Goal: Task Accomplishment & Management: Use online tool/utility

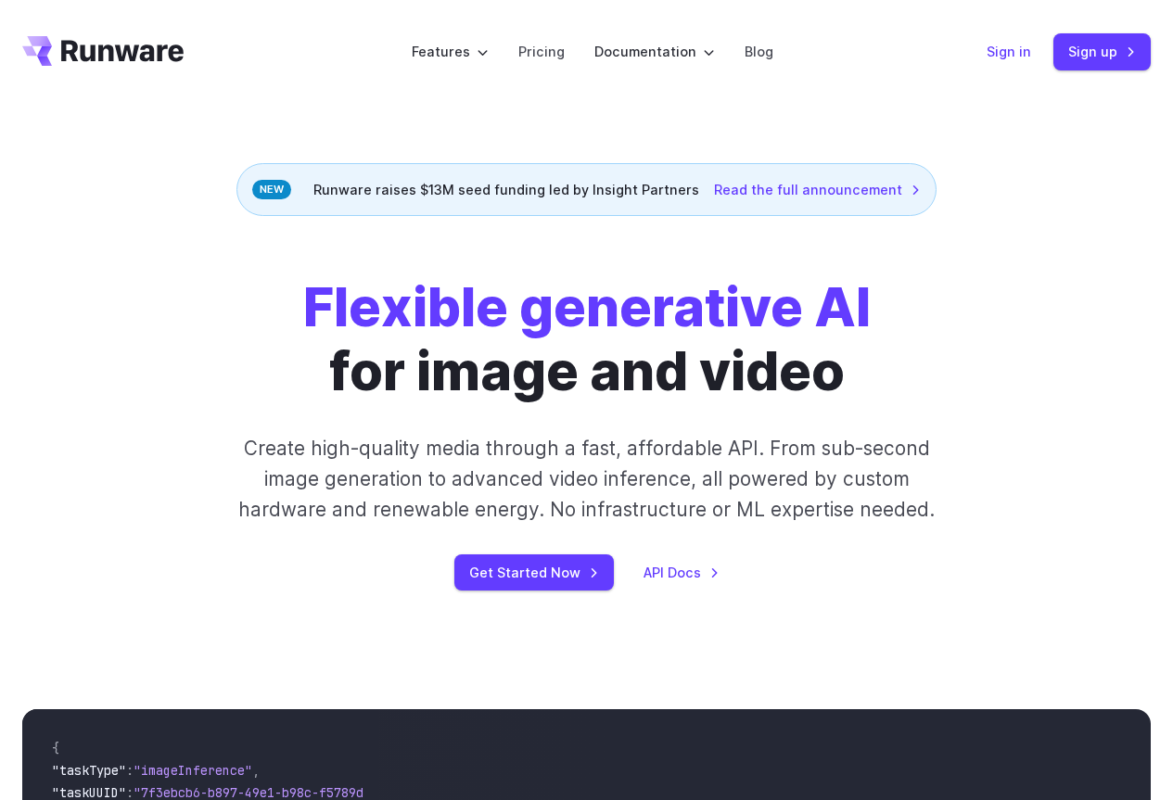
click at [1016, 56] on link "Sign in" at bounding box center [1009, 51] width 45 height 21
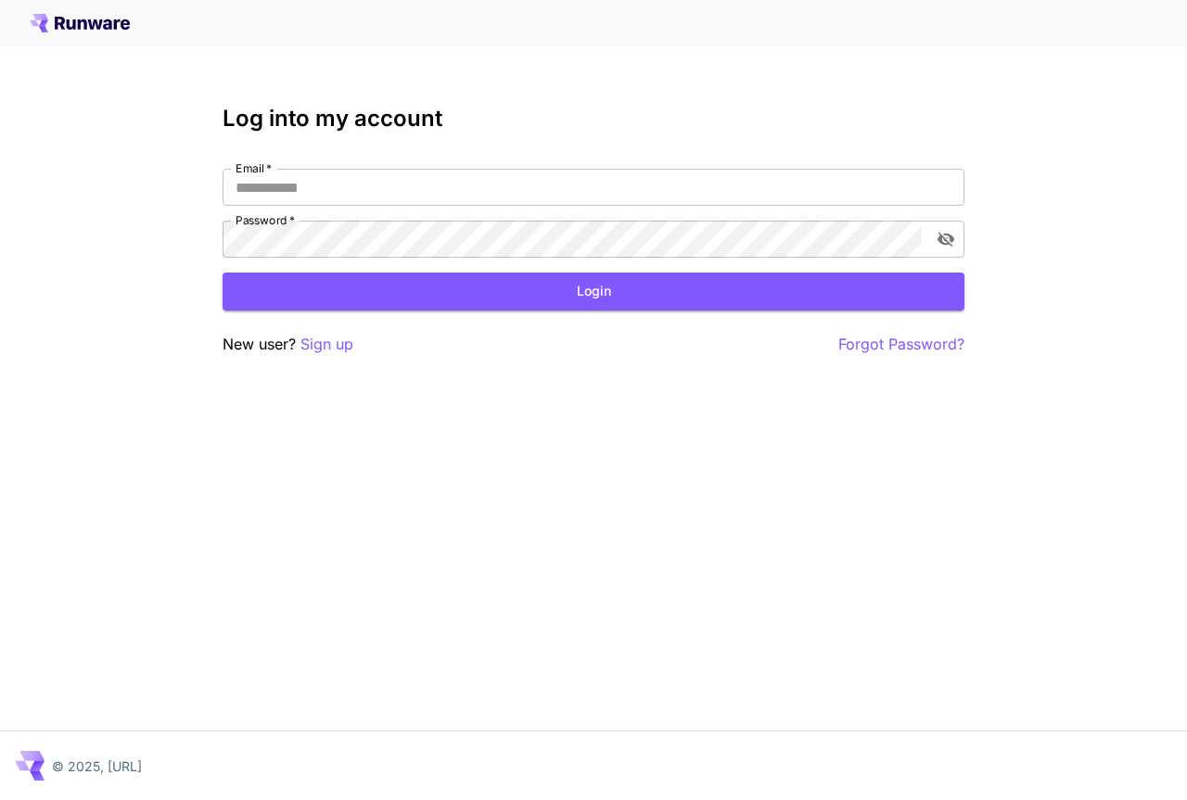
click at [401, 206] on div "Email   * Email   * Password   * Password   *" at bounding box center [594, 213] width 742 height 89
click at [402, 194] on input "Email   *" at bounding box center [594, 187] width 742 height 37
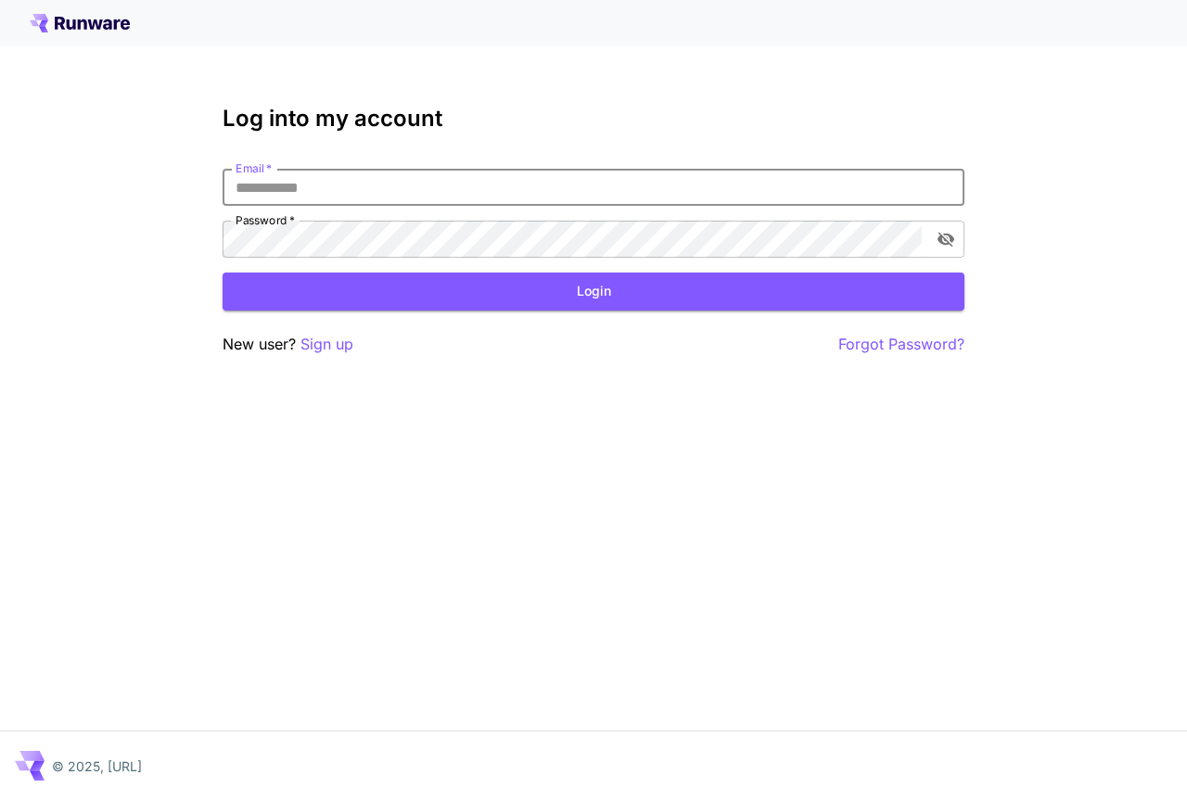
type input "**********"
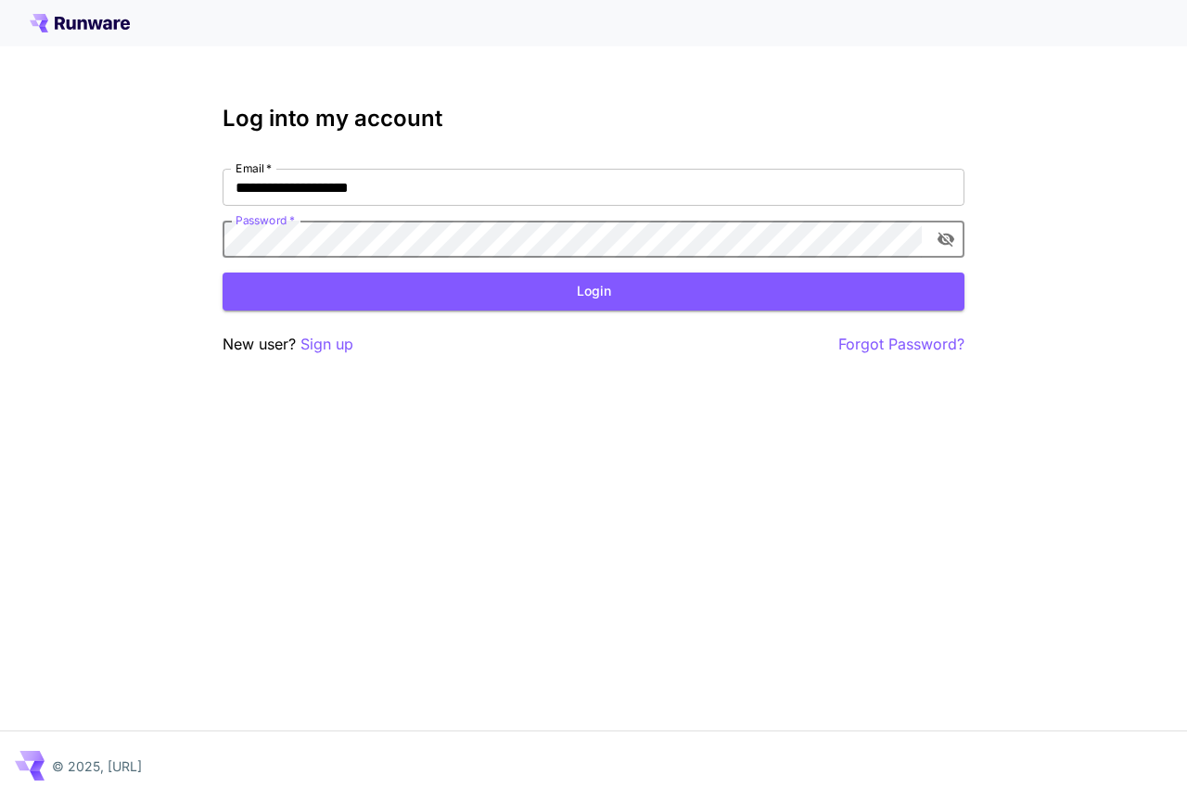
drag, startPoint x: 947, startPoint y: 245, endPoint x: 742, endPoint y: 294, distance: 210.7
click at [947, 245] on icon "toggle password visibility" at bounding box center [945, 240] width 17 height 15
click at [768, 284] on button "Login" at bounding box center [594, 292] width 742 height 38
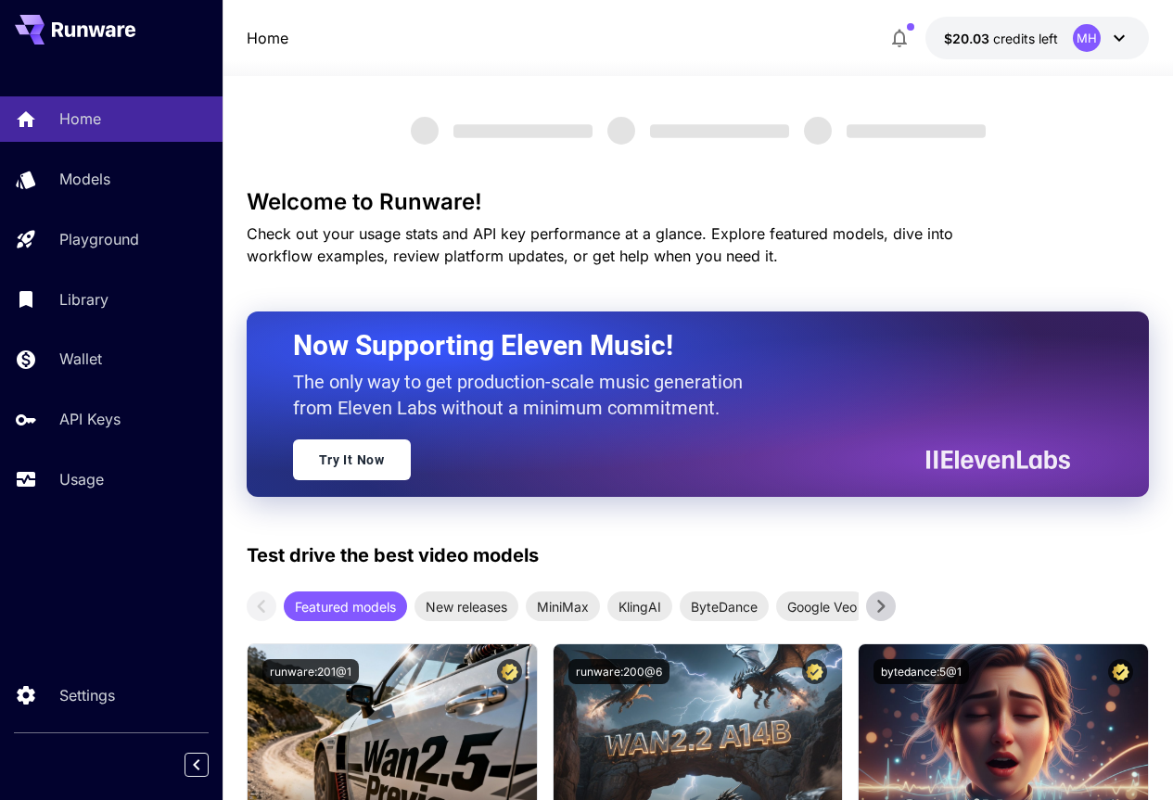
drag, startPoint x: 873, startPoint y: 33, endPoint x: 1000, endPoint y: 40, distance: 127.2
click at [1000, 40] on div "Home $20.03 credits left MH" at bounding box center [698, 38] width 903 height 43
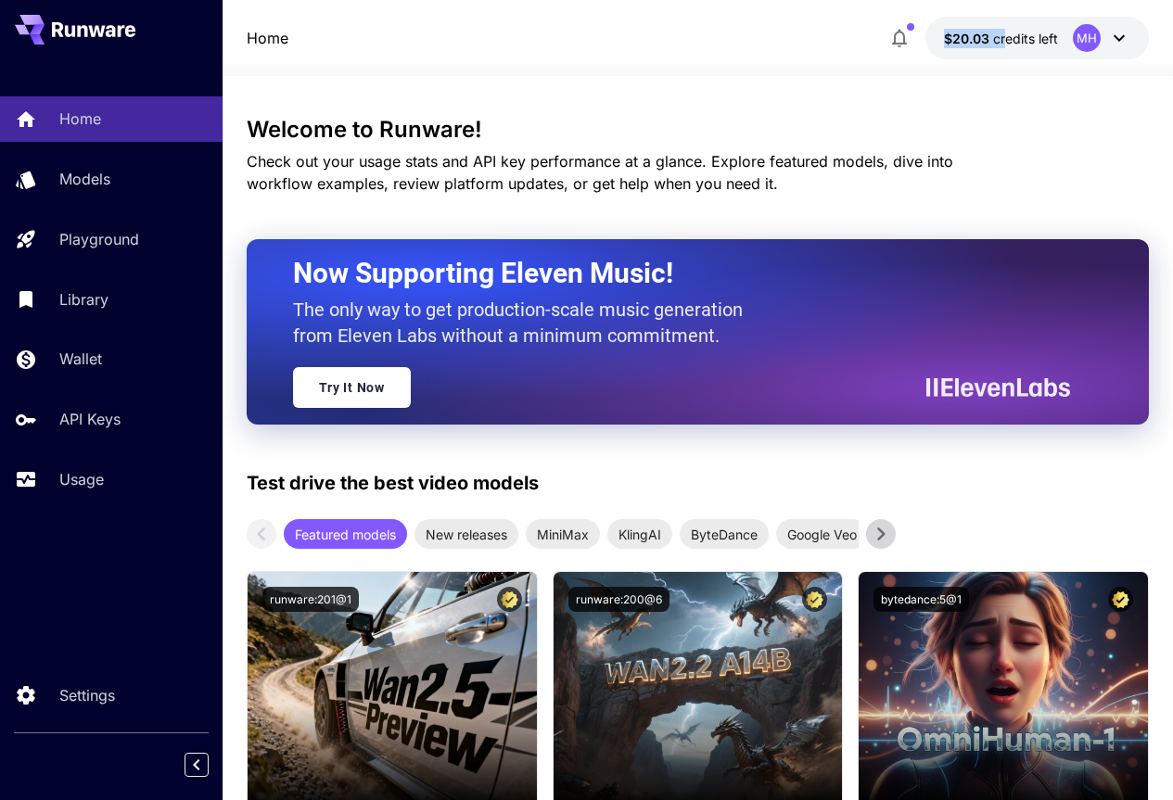
click at [1013, 34] on span "credits left" at bounding box center [1025, 39] width 65 height 16
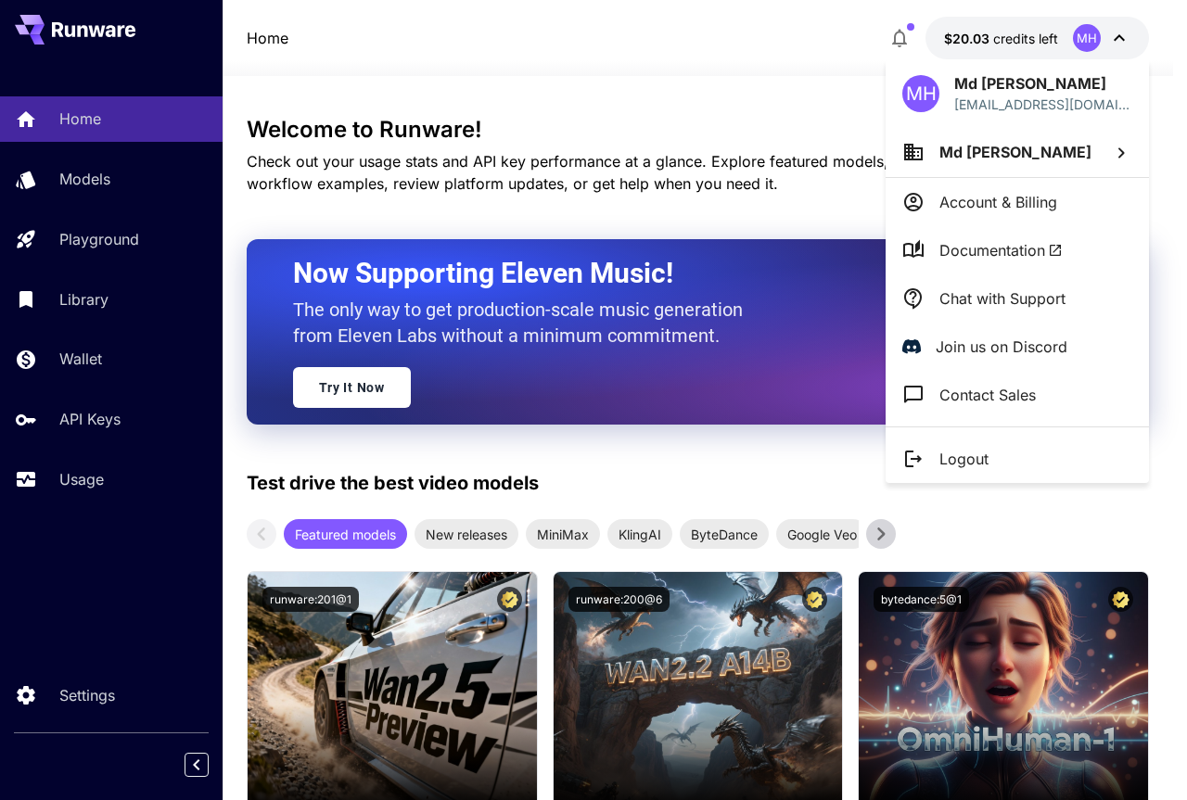
click at [976, 32] on div at bounding box center [593, 400] width 1187 height 800
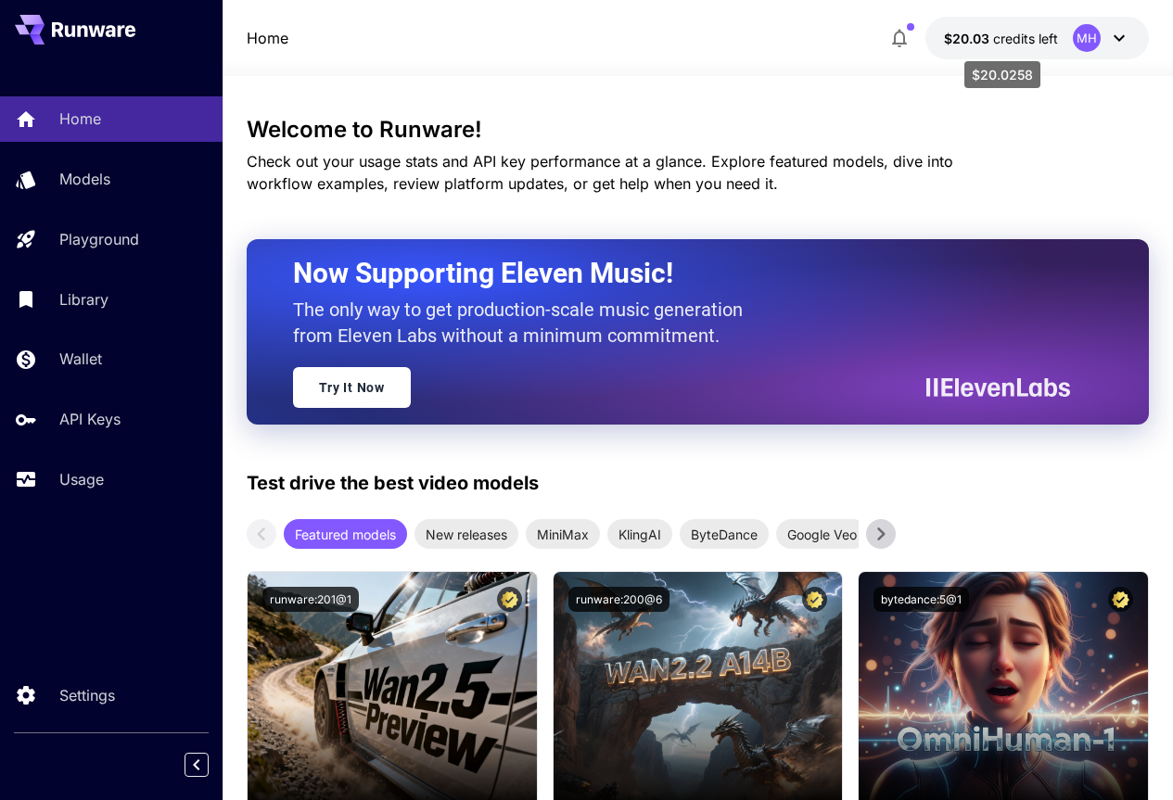
click at [984, 40] on span "$20.03" at bounding box center [968, 39] width 49 height 16
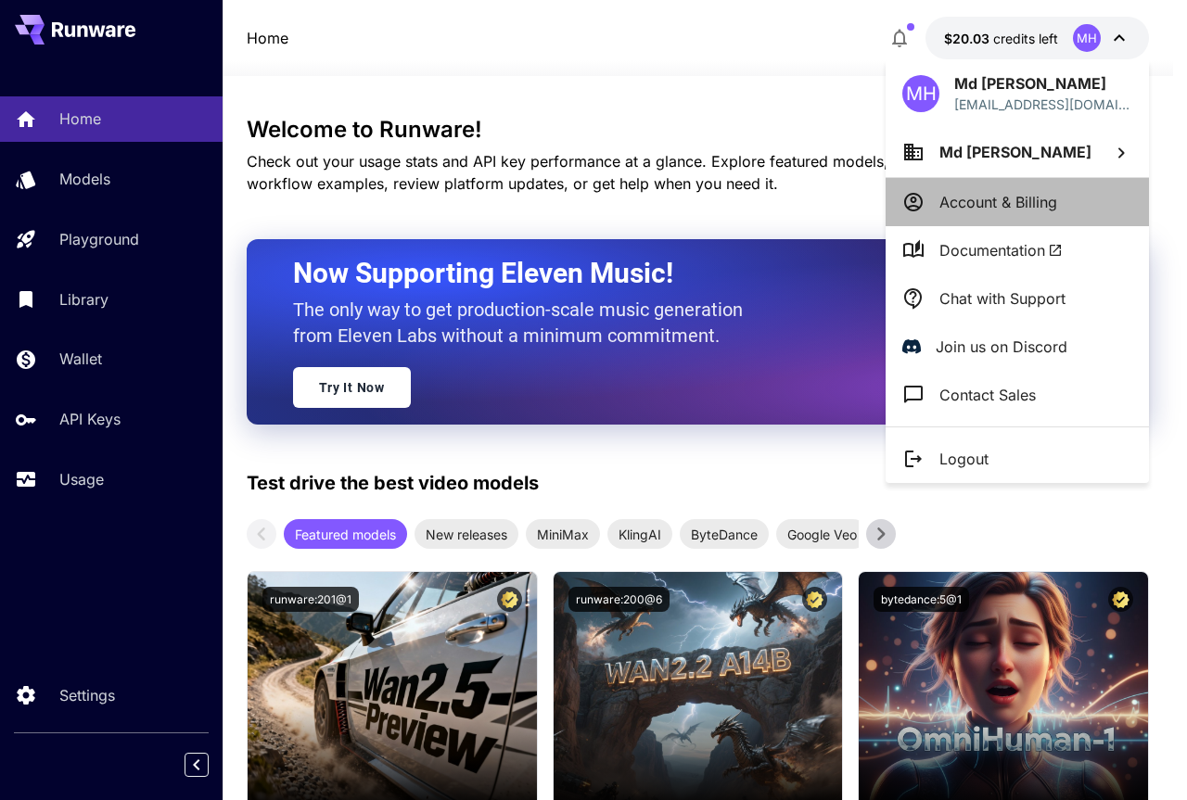
click at [997, 202] on p "Account & Billing" at bounding box center [998, 202] width 118 height 22
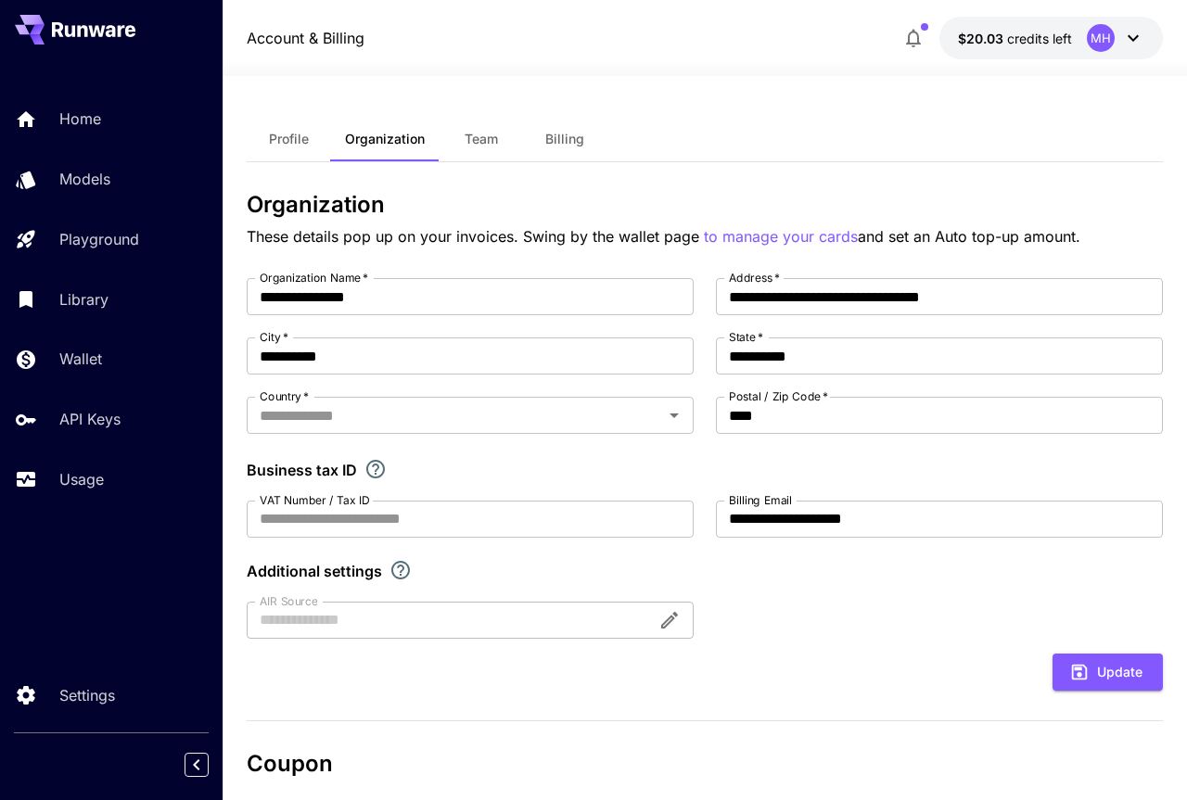
type input "**********"
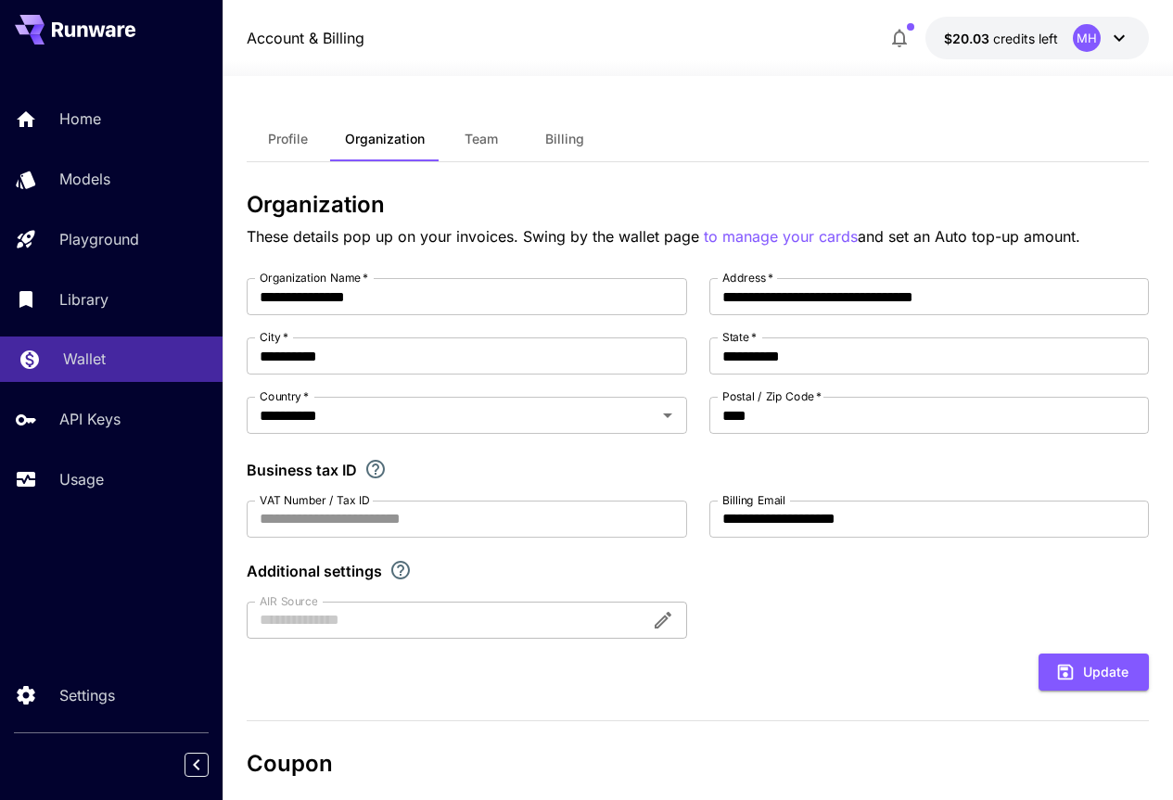
click at [83, 377] on link "Wallet" at bounding box center [111, 359] width 223 height 45
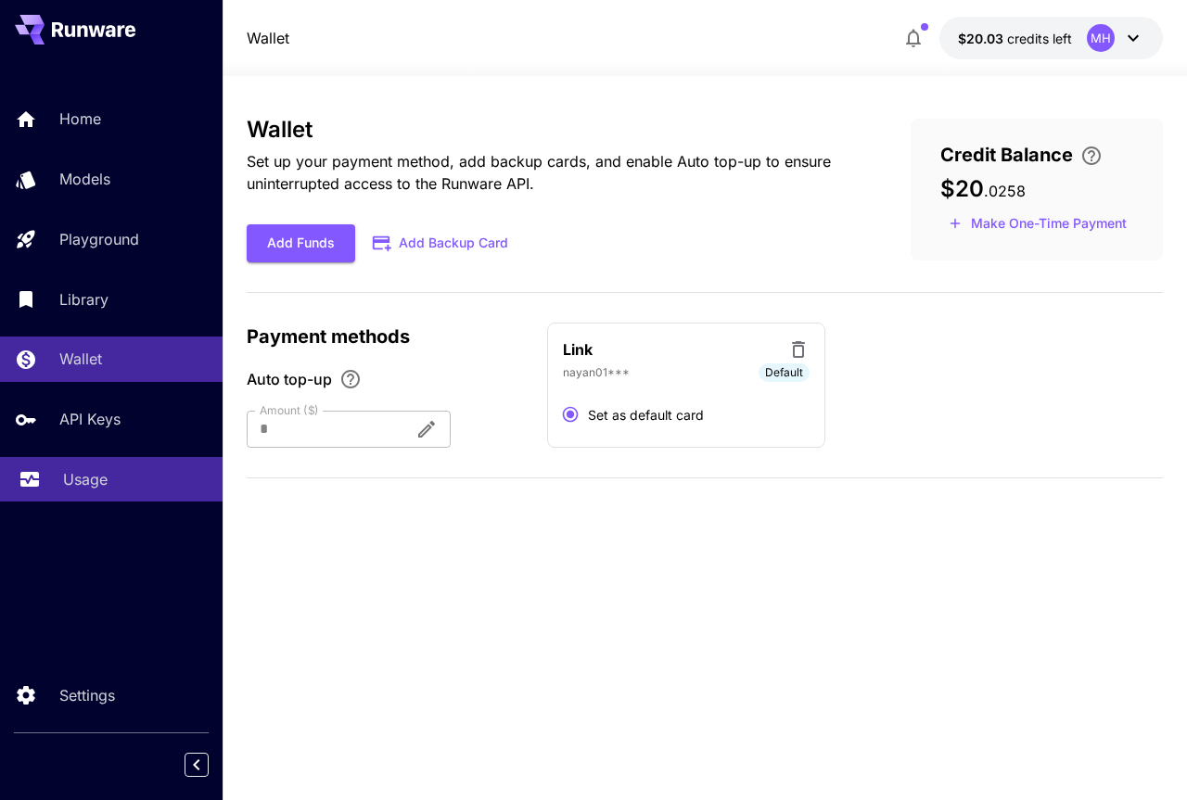
click at [84, 489] on p "Usage" at bounding box center [85, 479] width 45 height 22
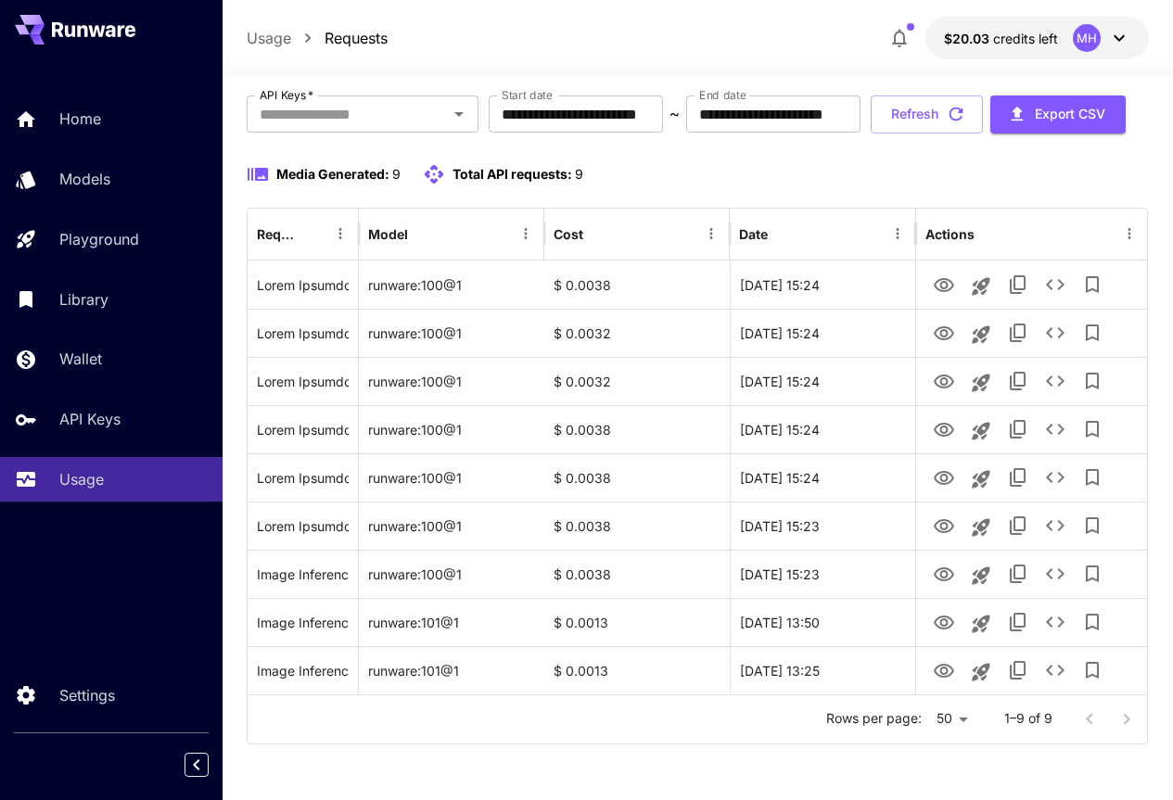
scroll to position [163, 0]
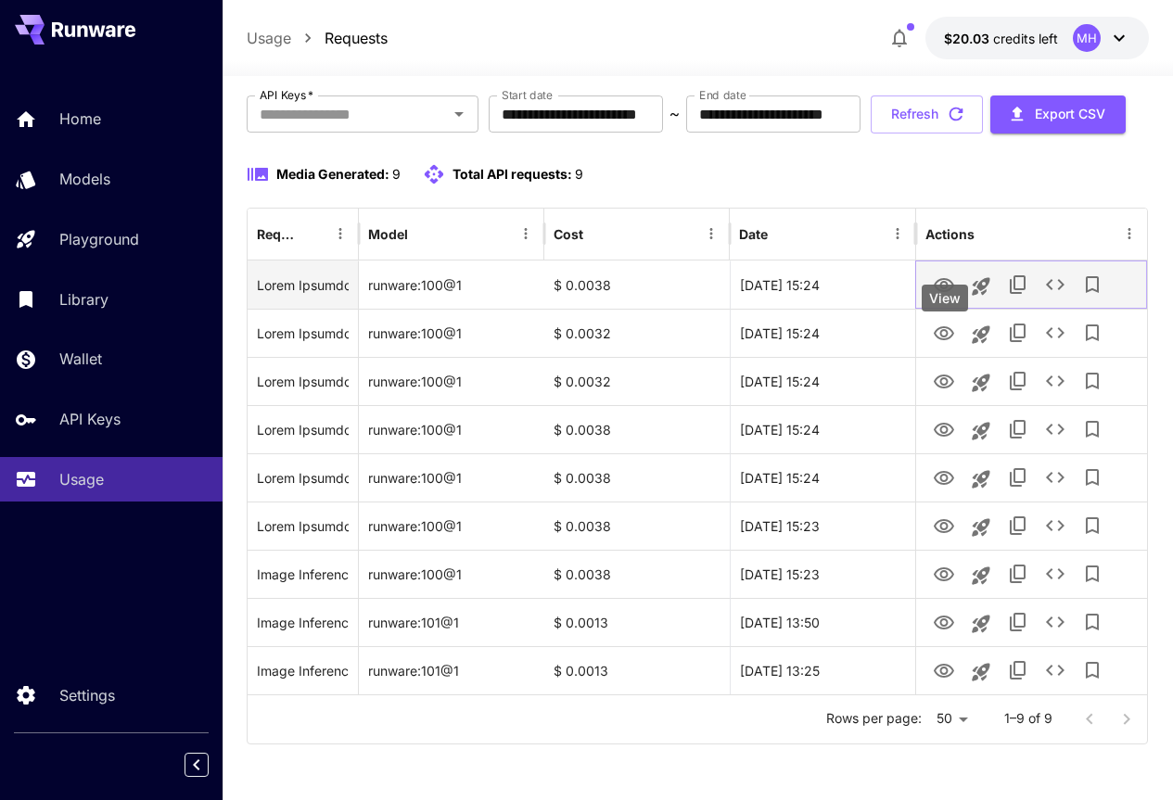
click at [948, 278] on icon "View" at bounding box center [944, 285] width 22 height 22
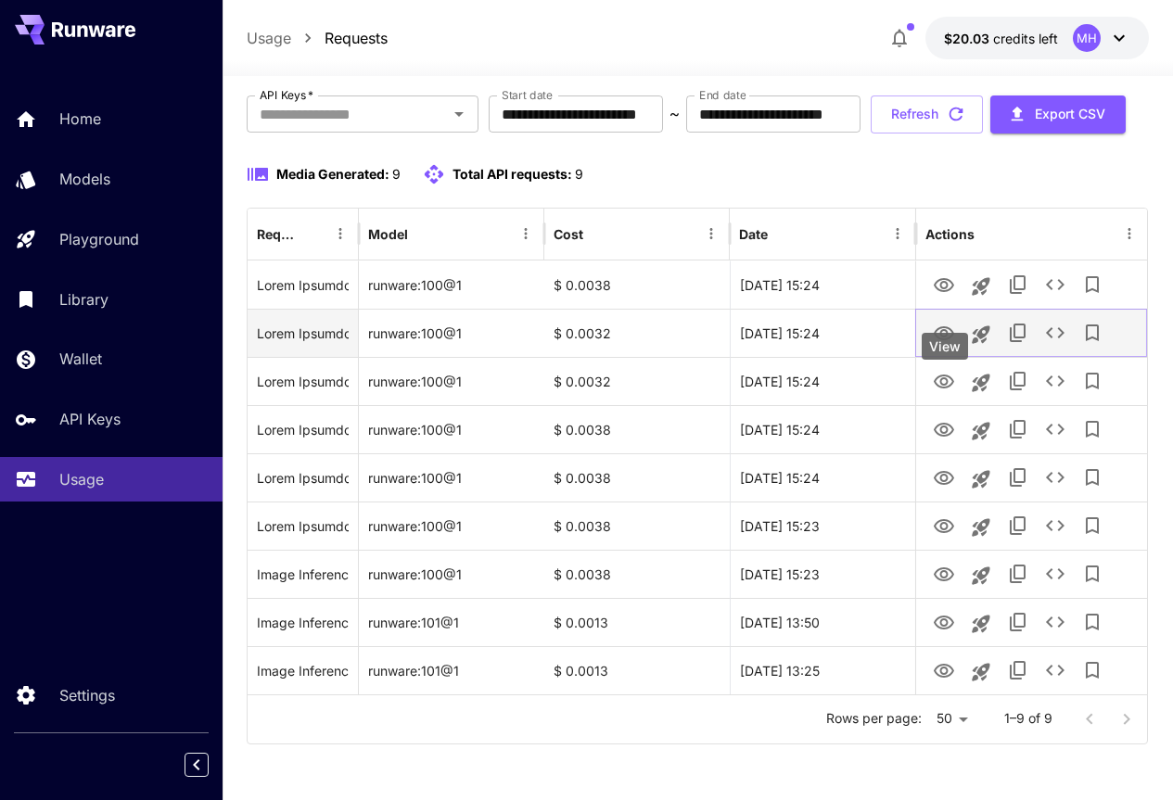
click at [943, 338] on icon "View" at bounding box center [944, 334] width 22 height 22
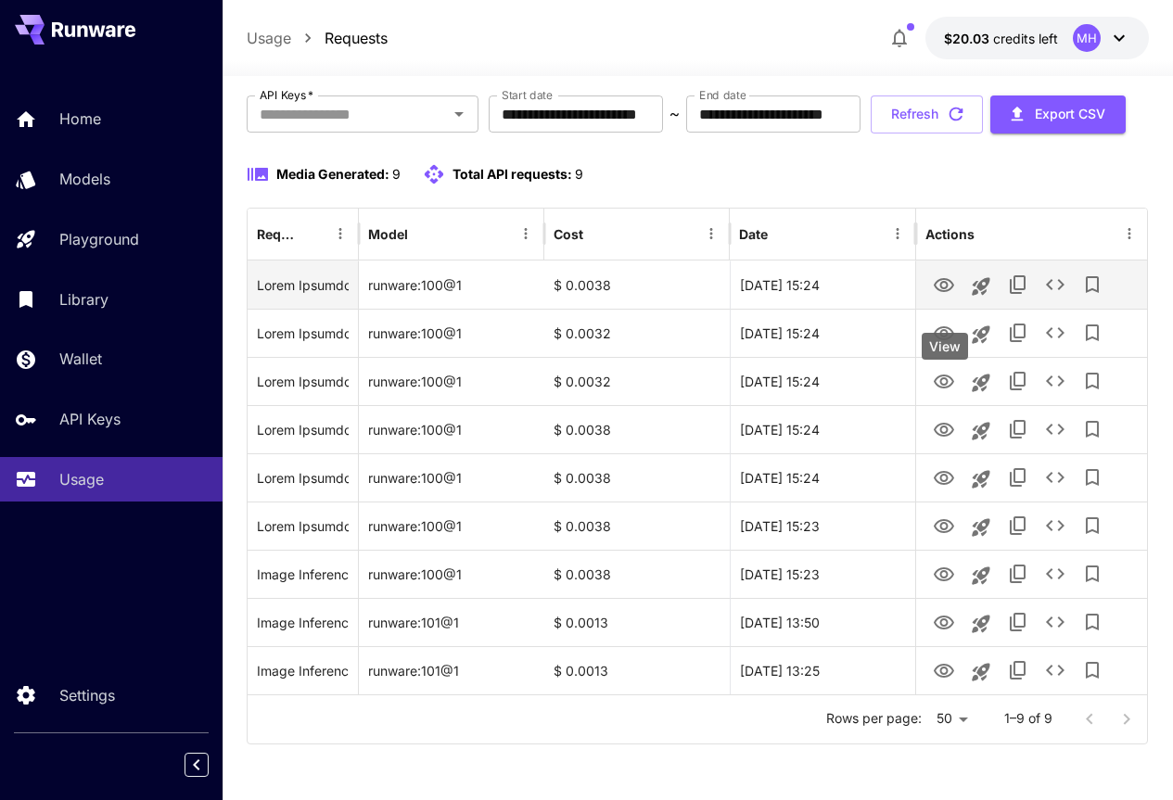
click at [946, 288] on body "**********" at bounding box center [586, 348] width 1173 height 904
click at [941, 333] on div "View" at bounding box center [945, 346] width 46 height 27
click at [943, 333] on div "View" at bounding box center [945, 346] width 46 height 27
click at [945, 283] on icon "View" at bounding box center [944, 285] width 22 height 22
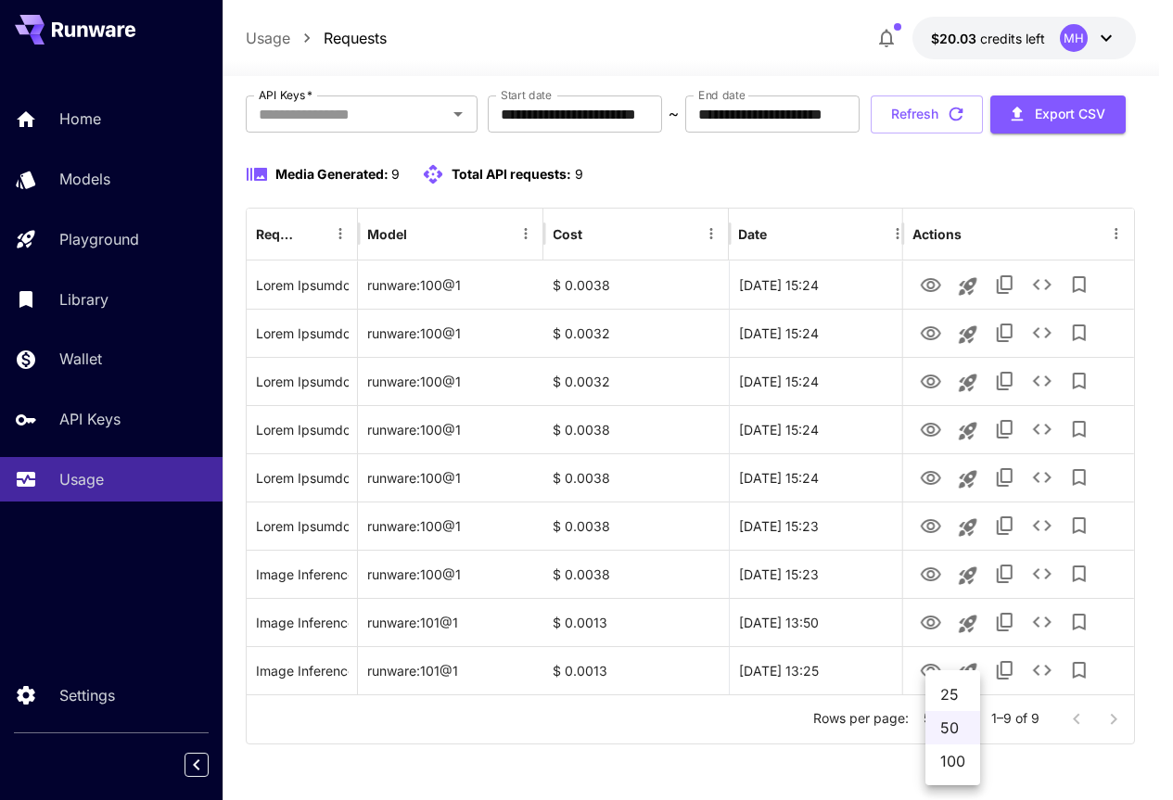
click at [947, 721] on body "**********" at bounding box center [586, 348] width 1173 height 904
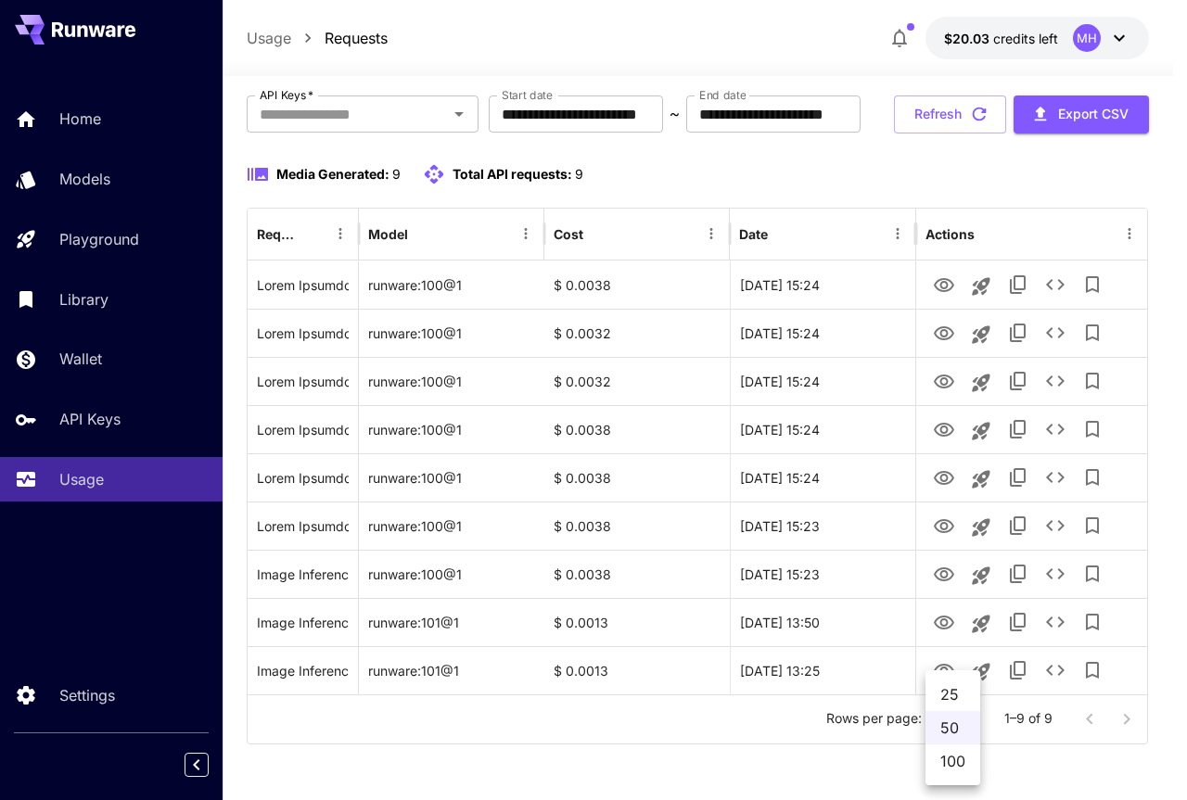
click at [942, 623] on div at bounding box center [593, 400] width 1187 height 800
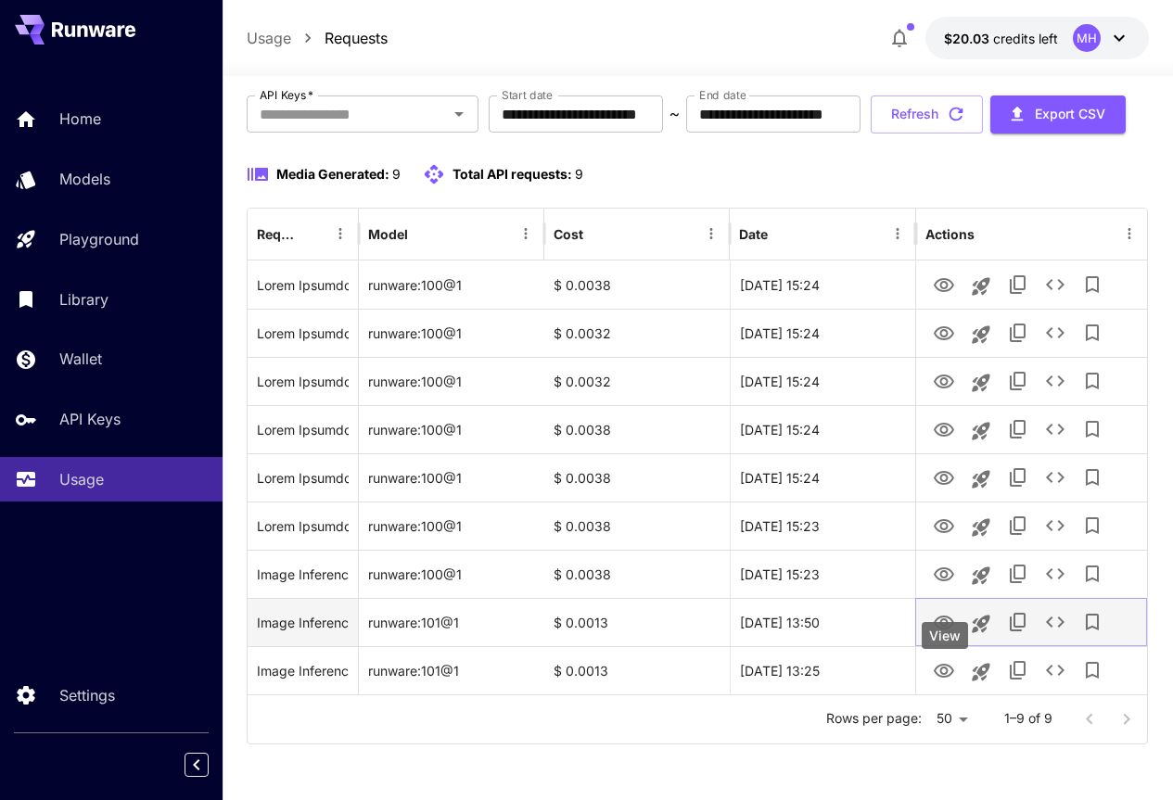
click at [942, 623] on icon "View" at bounding box center [944, 623] width 20 height 14
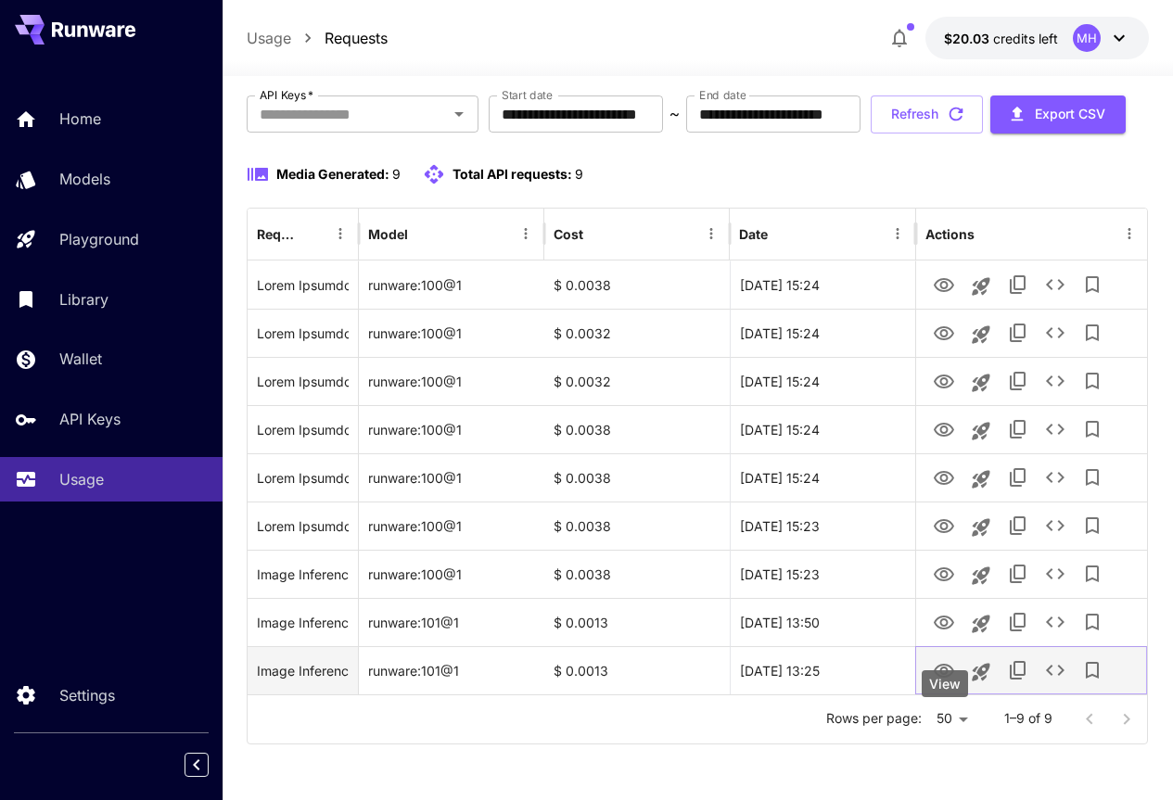
click at [943, 667] on icon "View" at bounding box center [944, 671] width 20 height 14
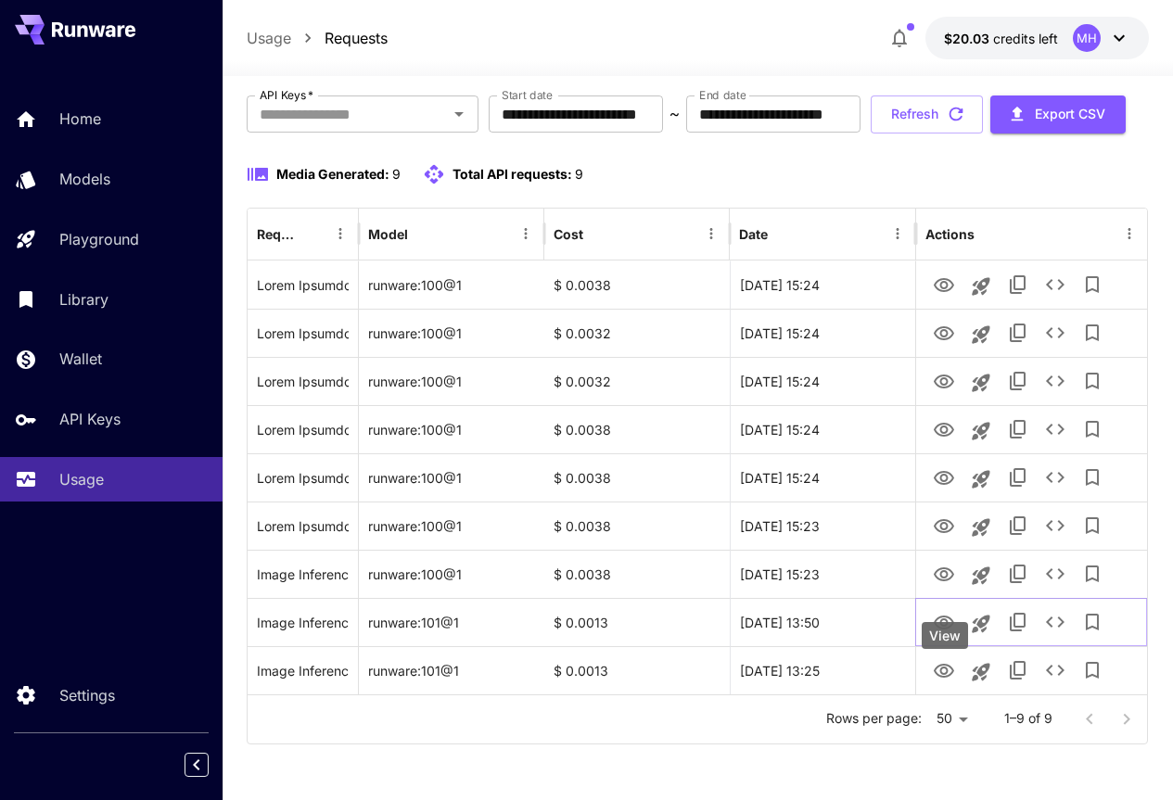
click at [945, 622] on div "View" at bounding box center [945, 635] width 46 height 27
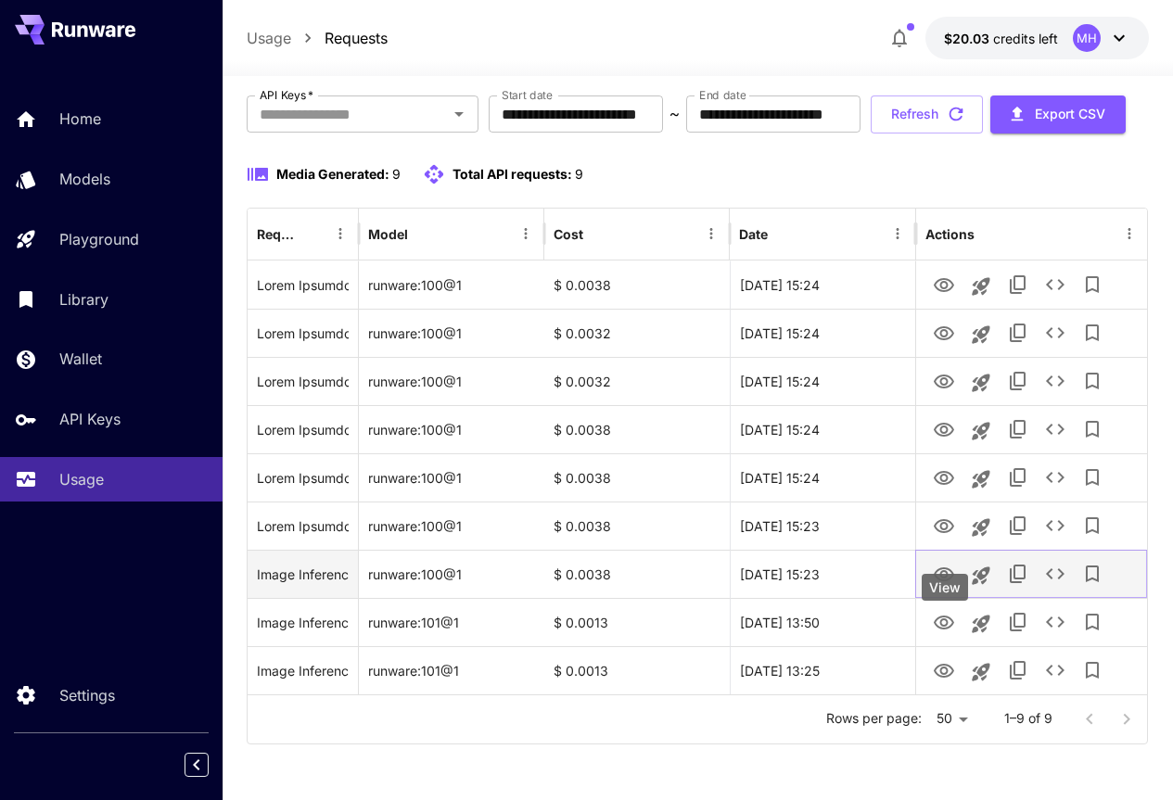
click at [943, 574] on icon "View" at bounding box center [944, 575] width 22 height 22
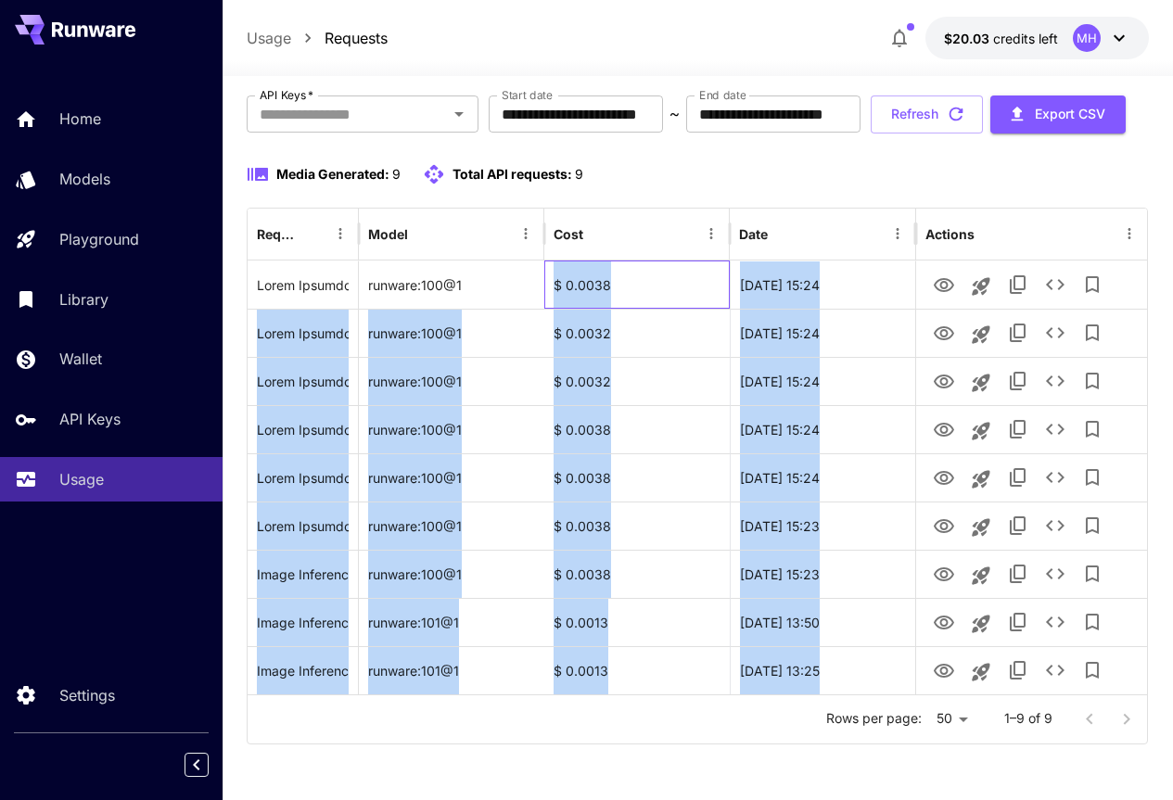
drag, startPoint x: 554, startPoint y: 278, endPoint x: 614, endPoint y: 700, distance: 426.0
click at [614, 700] on div "Request Model Cost Date Actions runware:100@1 $ 0.0038 30 Sep, 2025 15:24 runwa…" at bounding box center [698, 476] width 902 height 537
click at [626, 741] on div "Rows per page: 50 ** 1–9 of 9" at bounding box center [698, 719] width 900 height 48
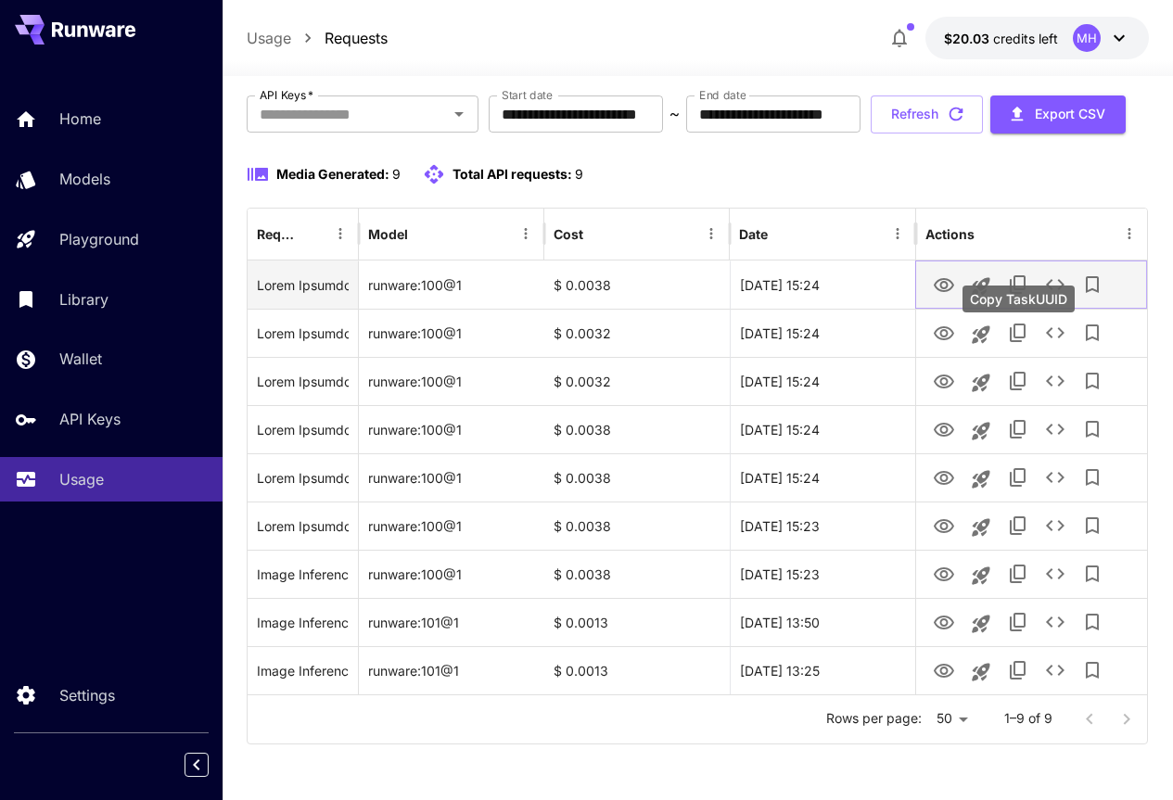
click at [1020, 286] on icon "Copy TaskUUID" at bounding box center [1018, 285] width 22 height 22
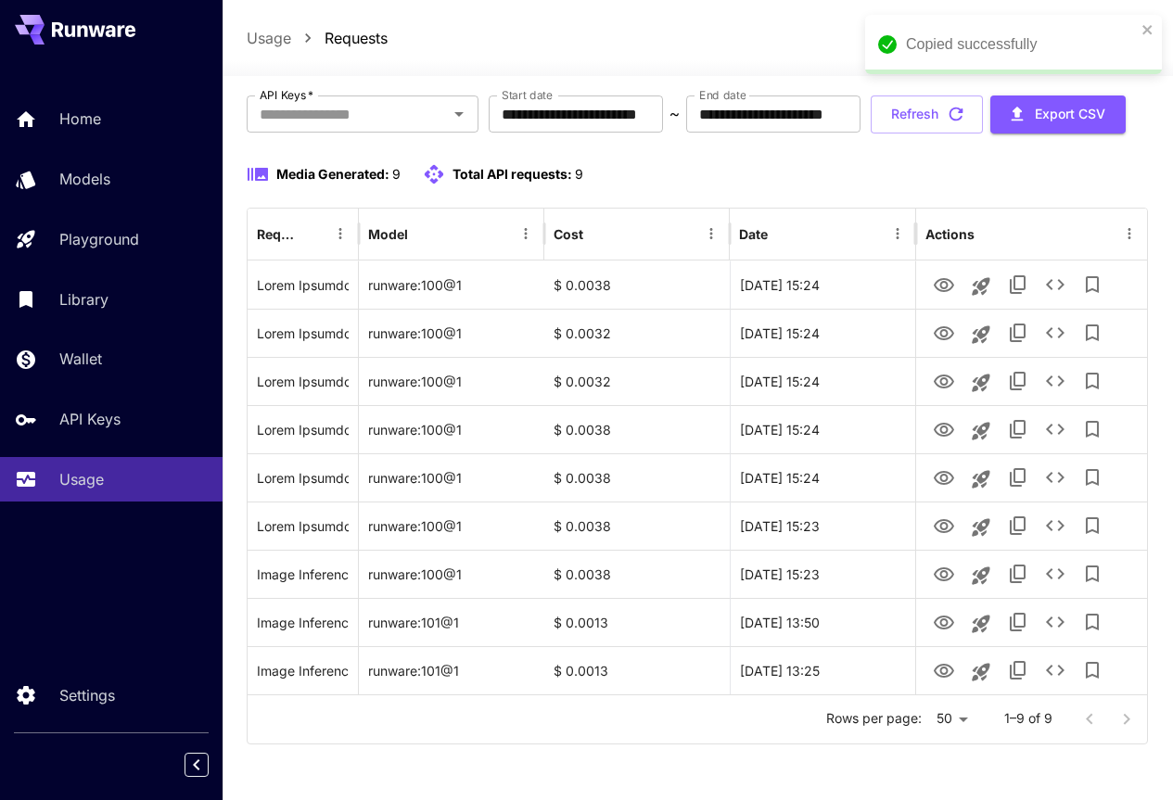
click at [514, 750] on div "**********" at bounding box center [698, 386] width 903 height 746
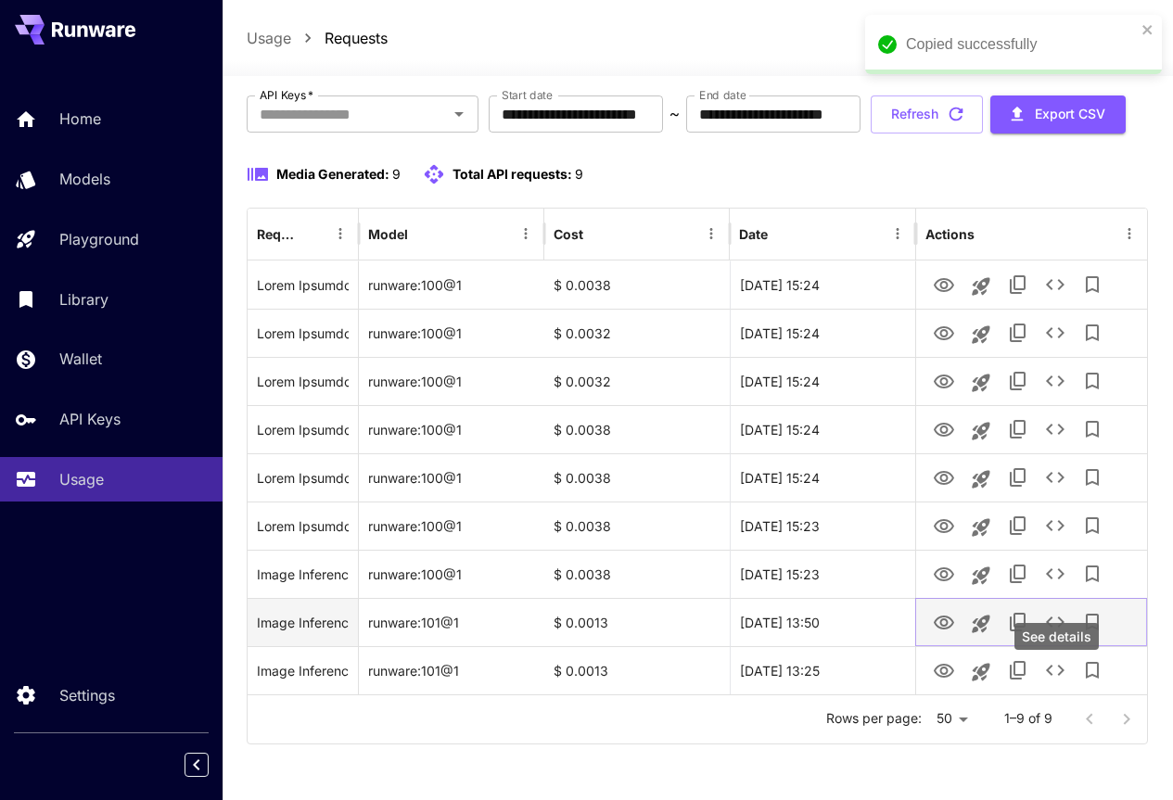
click at [1061, 627] on icon "See details" at bounding box center [1055, 622] width 22 height 22
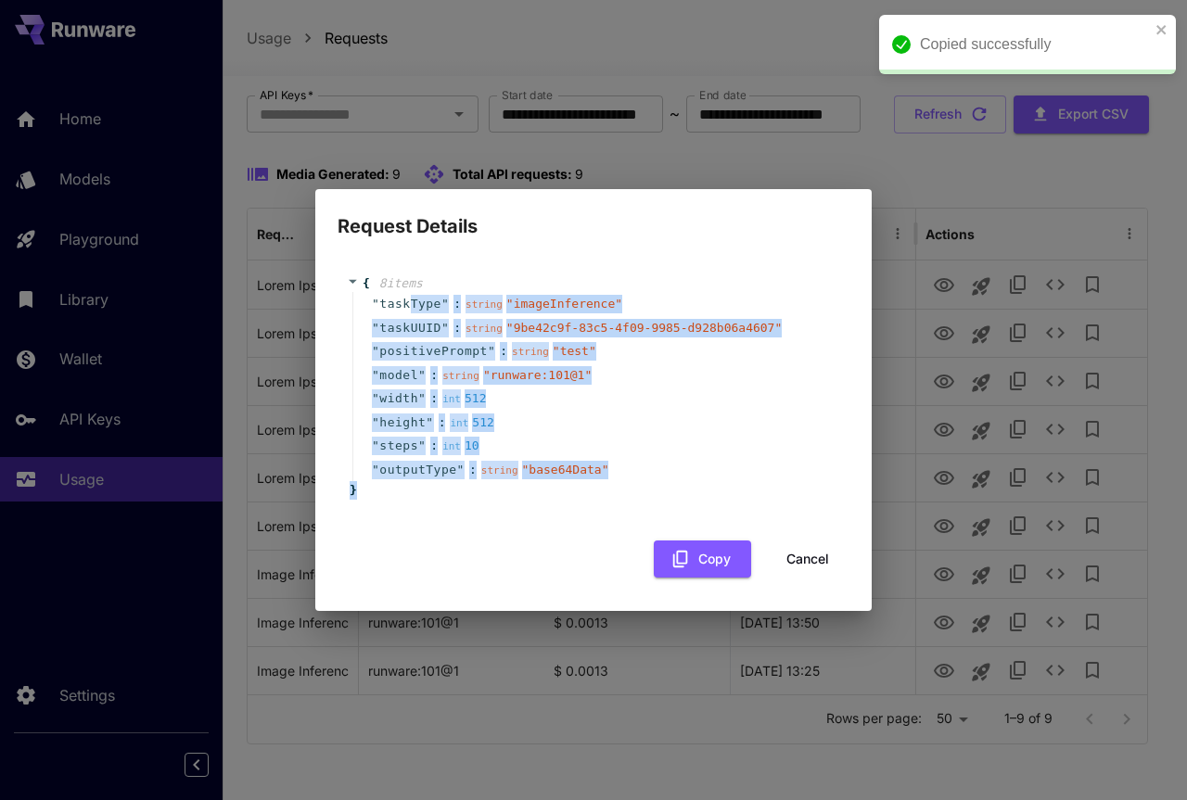
drag, startPoint x: 407, startPoint y: 310, endPoint x: 564, endPoint y: 505, distance: 250.7
click at [564, 505] on div "{ 8 item s " taskType " : string " imageInference " " taskUUID " : string " 9be…" at bounding box center [594, 387] width 512 height 262
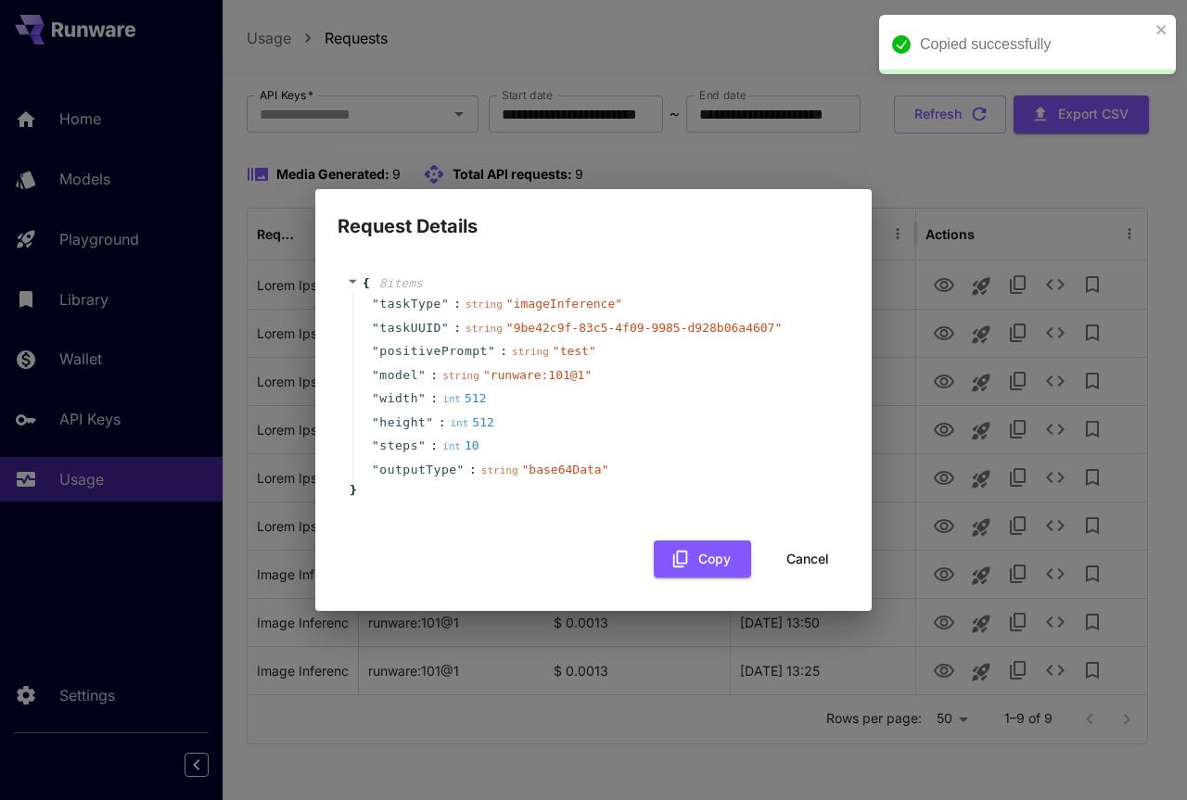
click at [510, 515] on div "{ 8 item s " taskType " : string " imageInference " " taskUUID " : string " 9be…" at bounding box center [594, 387] width 512 height 262
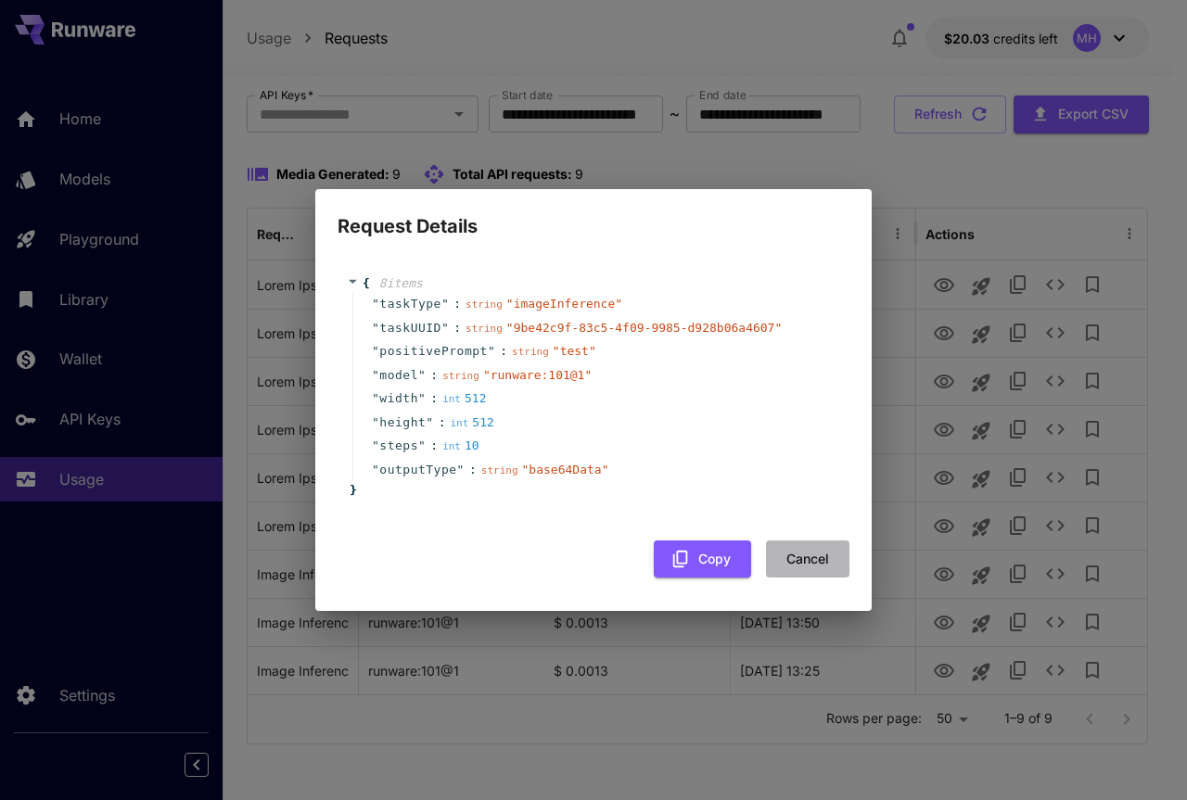
click at [804, 550] on button "Cancel" at bounding box center [807, 560] width 83 height 38
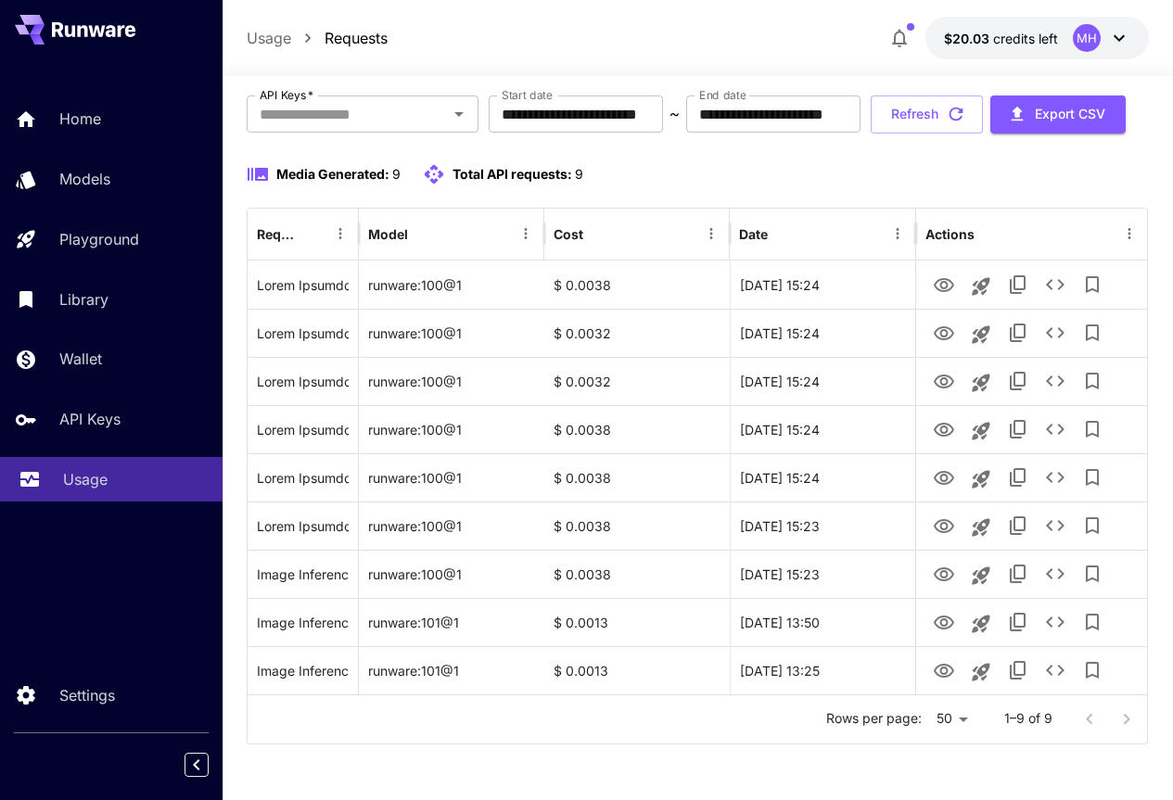
click at [83, 486] on p "Usage" at bounding box center [85, 479] width 45 height 22
click at [579, 235] on div "Cost" at bounding box center [569, 234] width 30 height 16
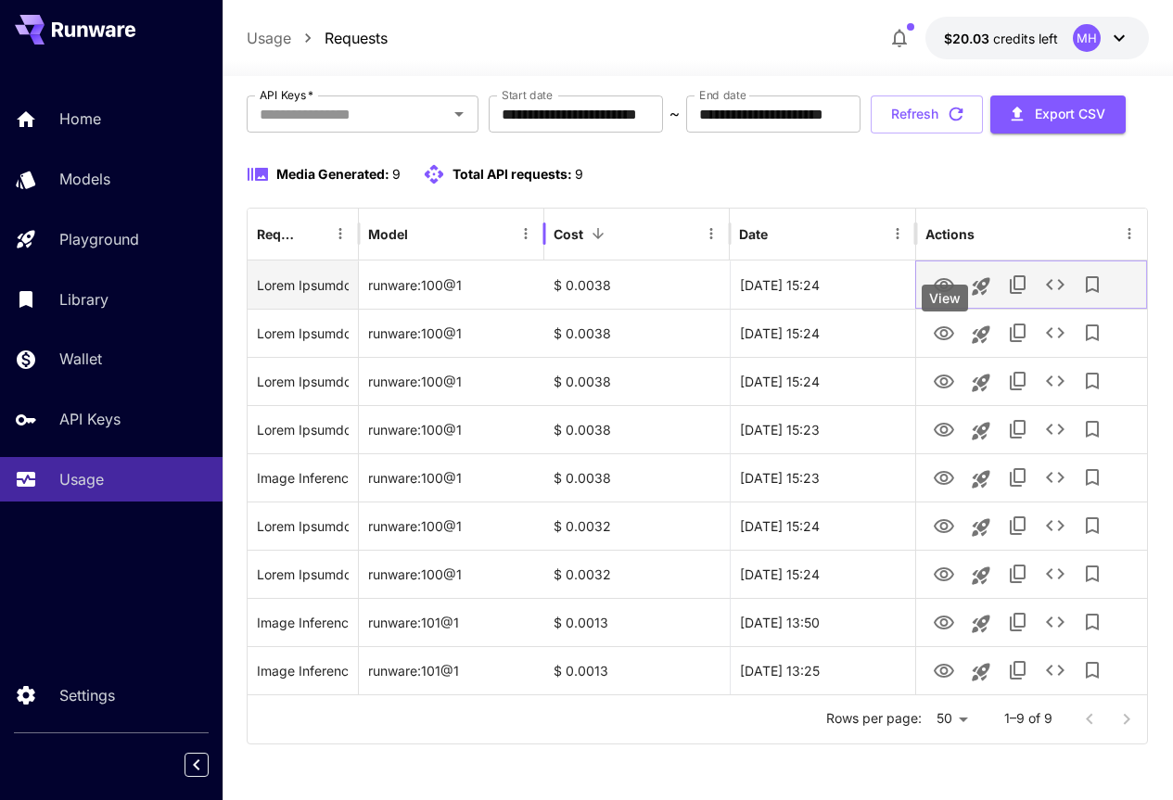
click at [937, 290] on icon "View" at bounding box center [944, 285] width 22 height 22
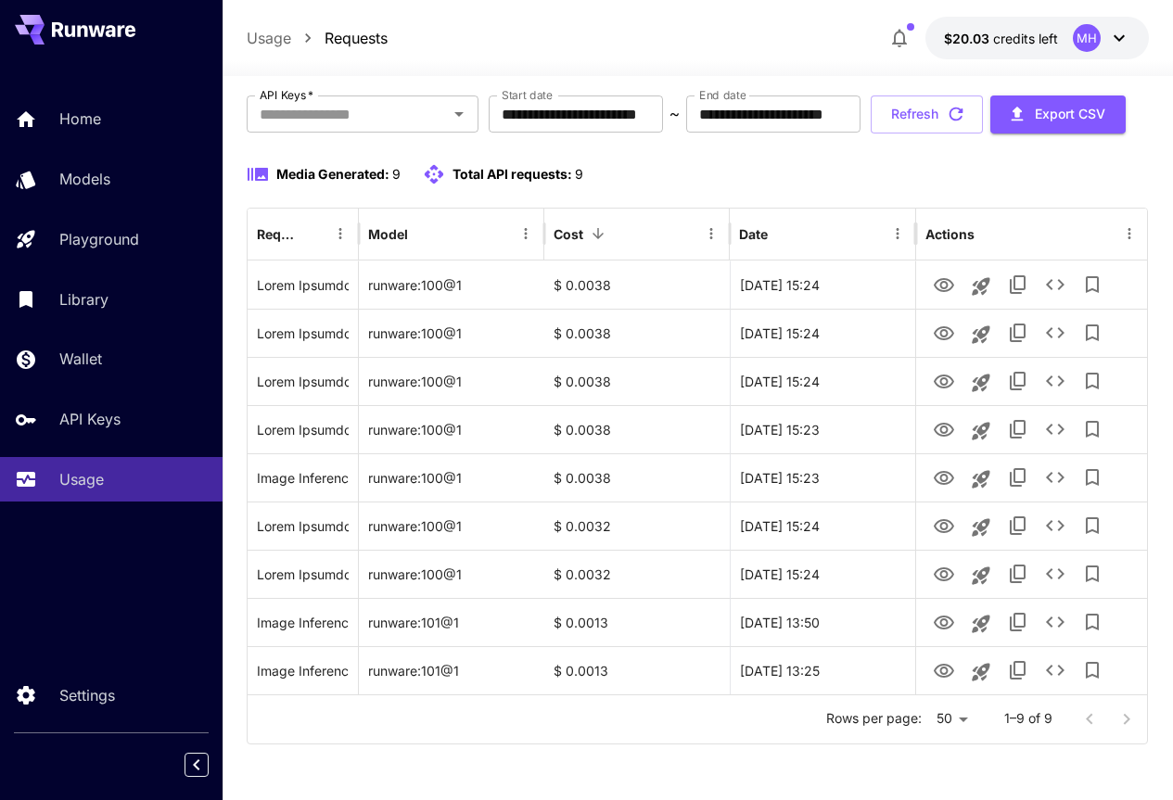
click at [468, 758] on div "**********" at bounding box center [698, 386] width 903 height 746
click at [90, 623] on div "Home Models Playground Library Wallet API Keys Usage Settings" at bounding box center [111, 400] width 223 height 800
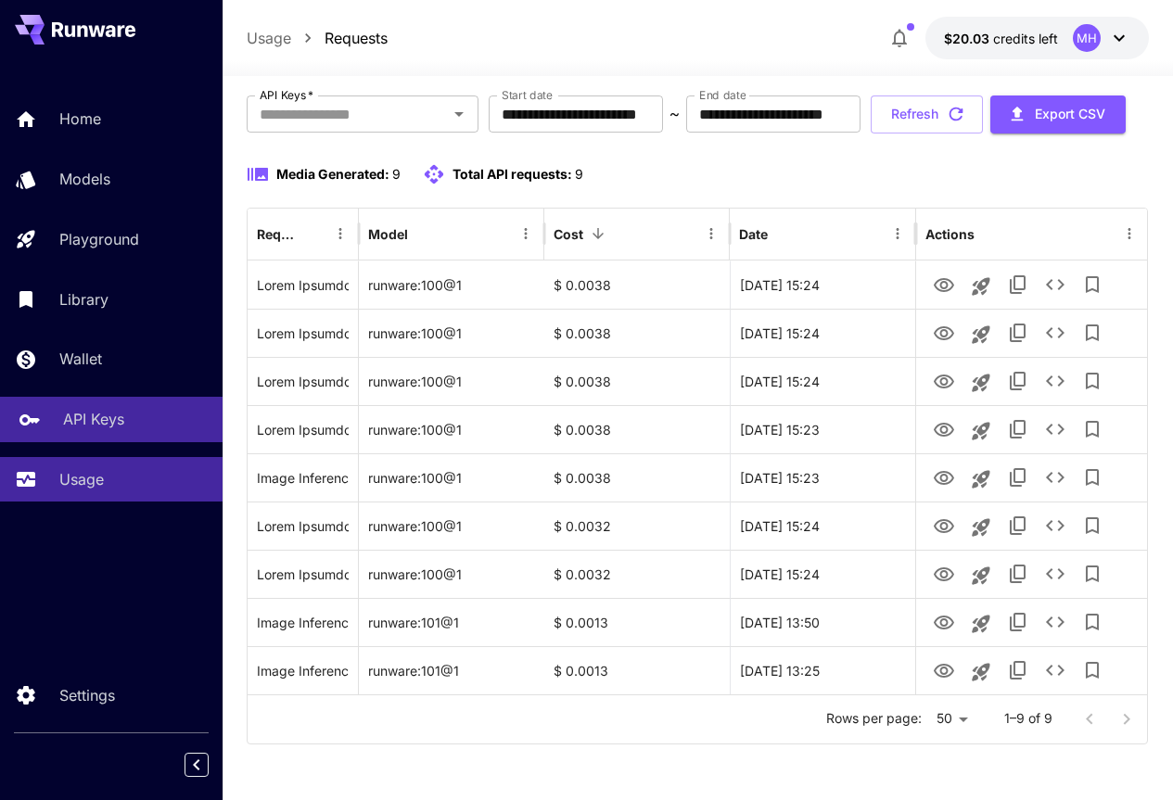
click at [100, 427] on p "API Keys" at bounding box center [93, 419] width 61 height 22
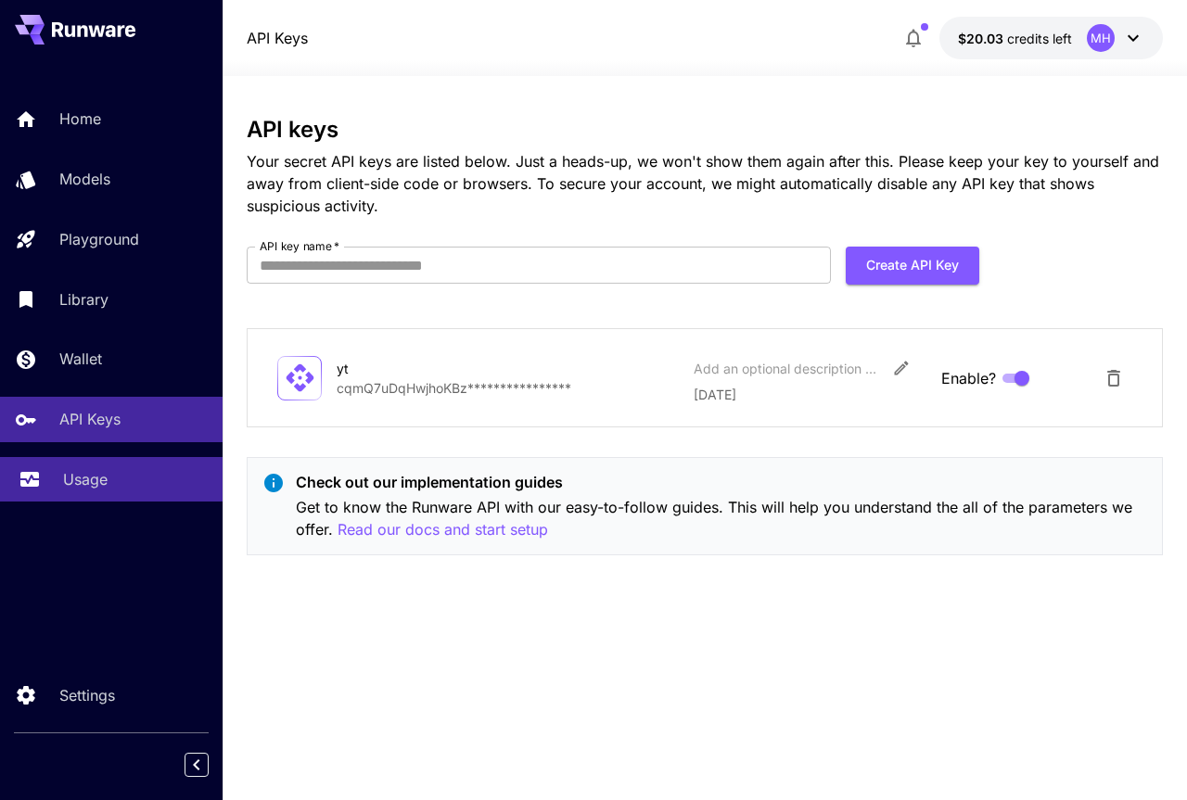
click at [123, 472] on div "Usage" at bounding box center [135, 479] width 145 height 22
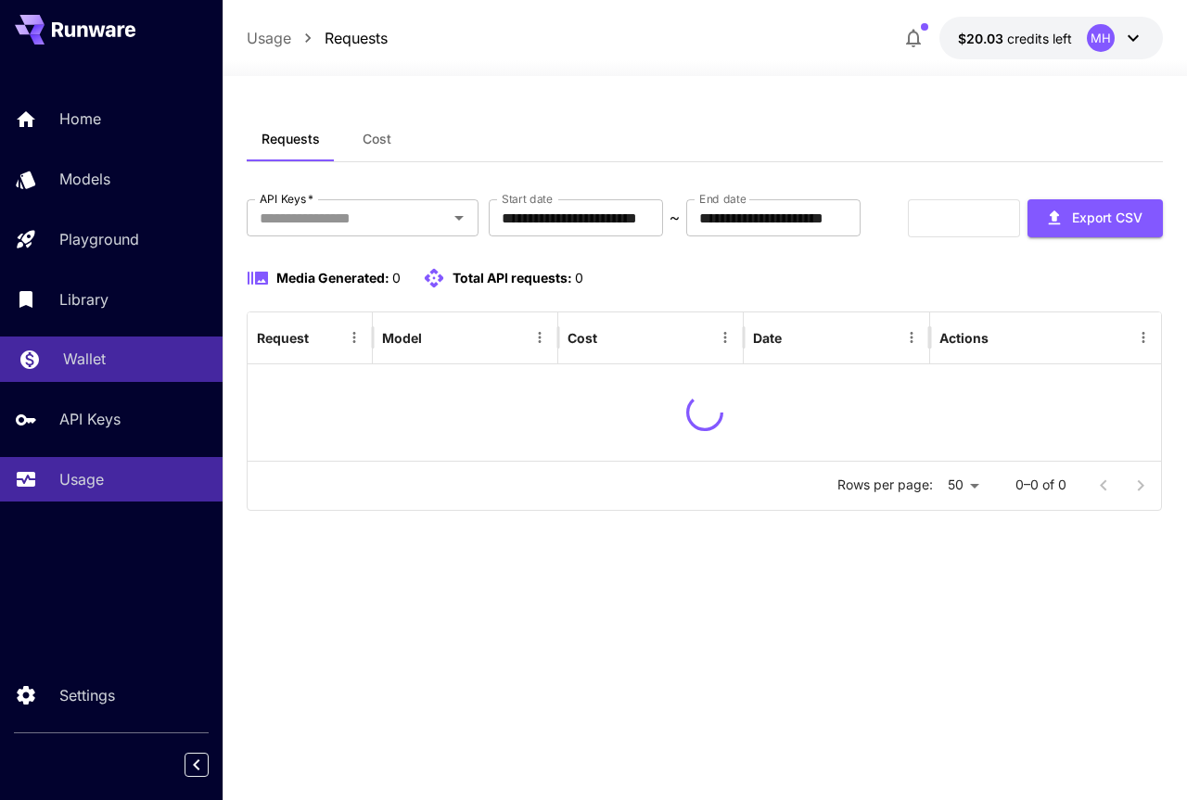
click at [91, 340] on link "Wallet" at bounding box center [111, 359] width 223 height 45
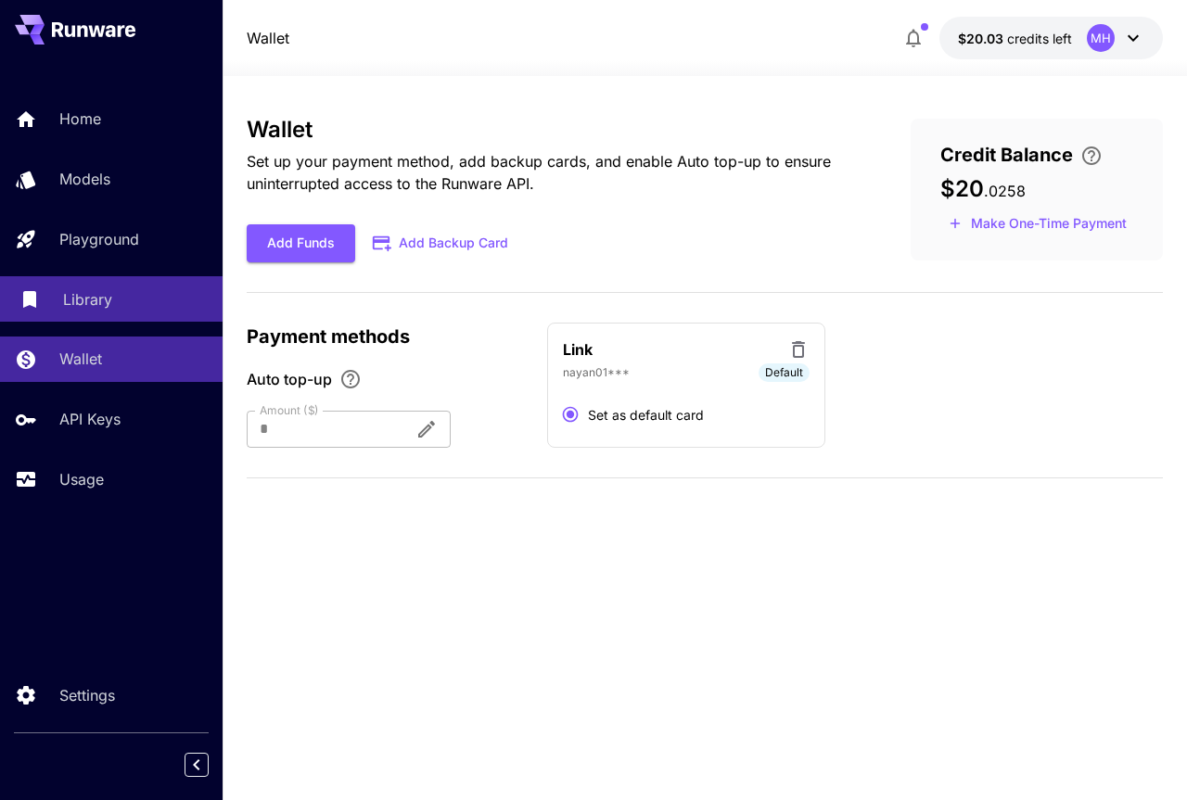
click at [96, 312] on link "Library" at bounding box center [111, 298] width 223 height 45
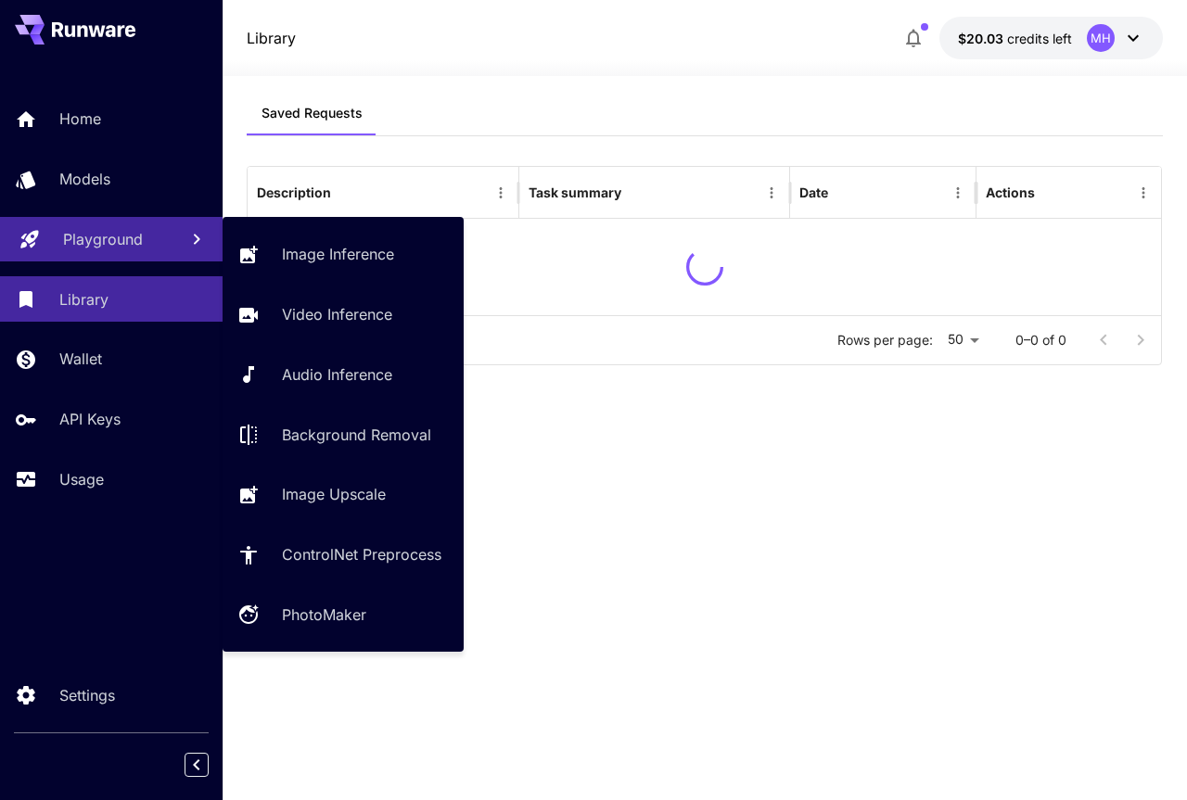
click at [82, 228] on p "Playground" at bounding box center [103, 239] width 80 height 22
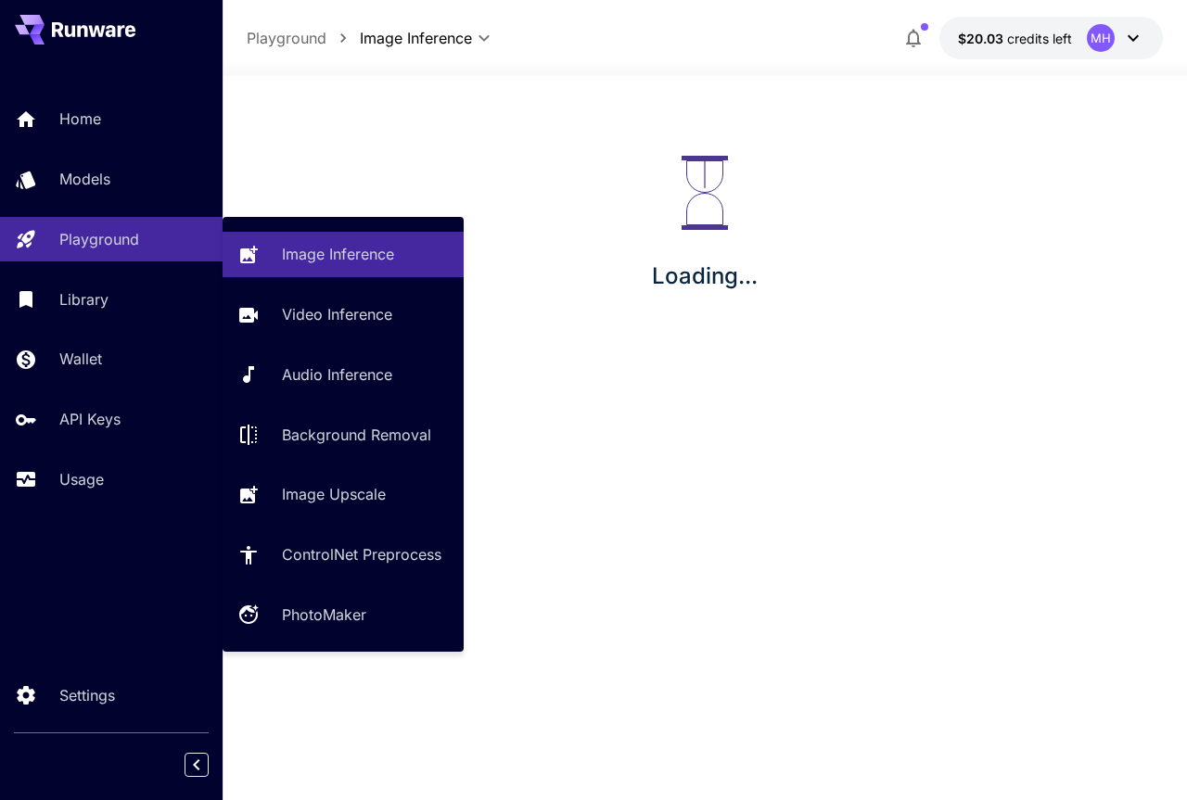
click at [223, 185] on section "Saved Requests Description Task summary Date Actions Rows per page: 50 ** 0–0 o…" at bounding box center [705, 438] width 964 height 724
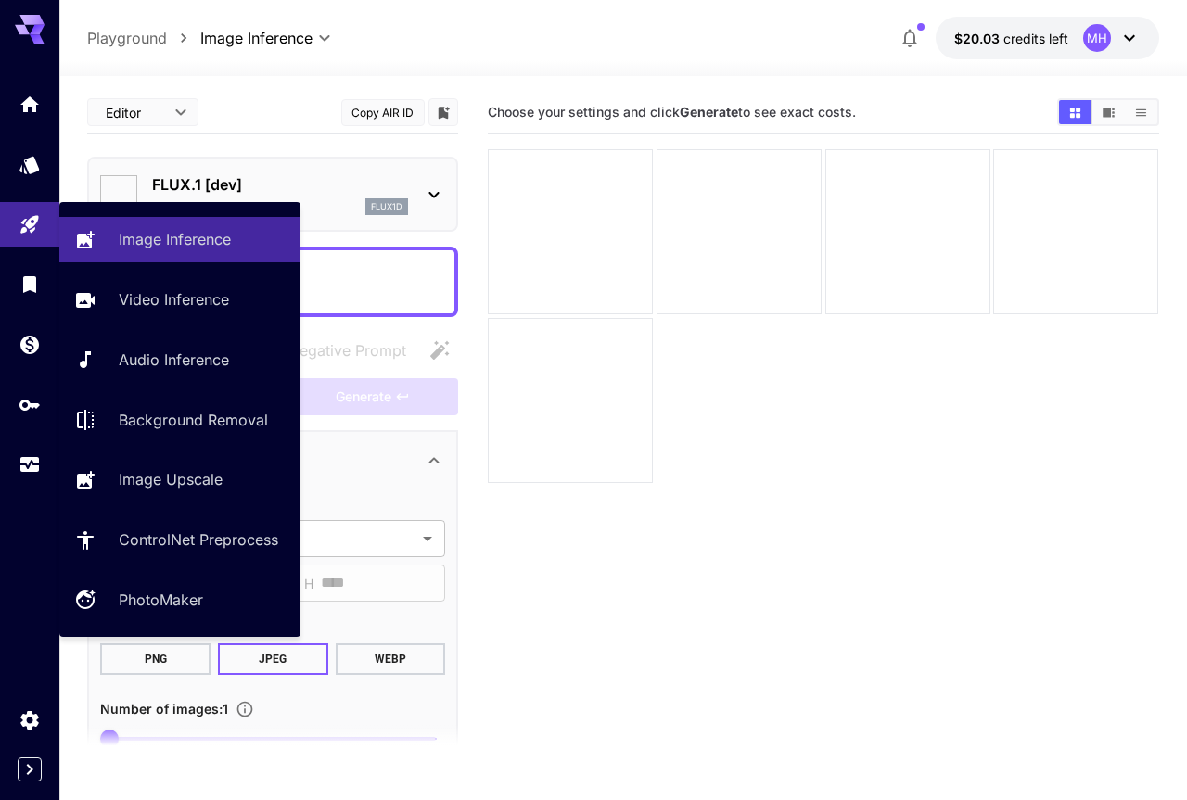
type input "**********"
click at [683, 269] on div at bounding box center [738, 231] width 165 height 165
